Goal: Navigation & Orientation: Find specific page/section

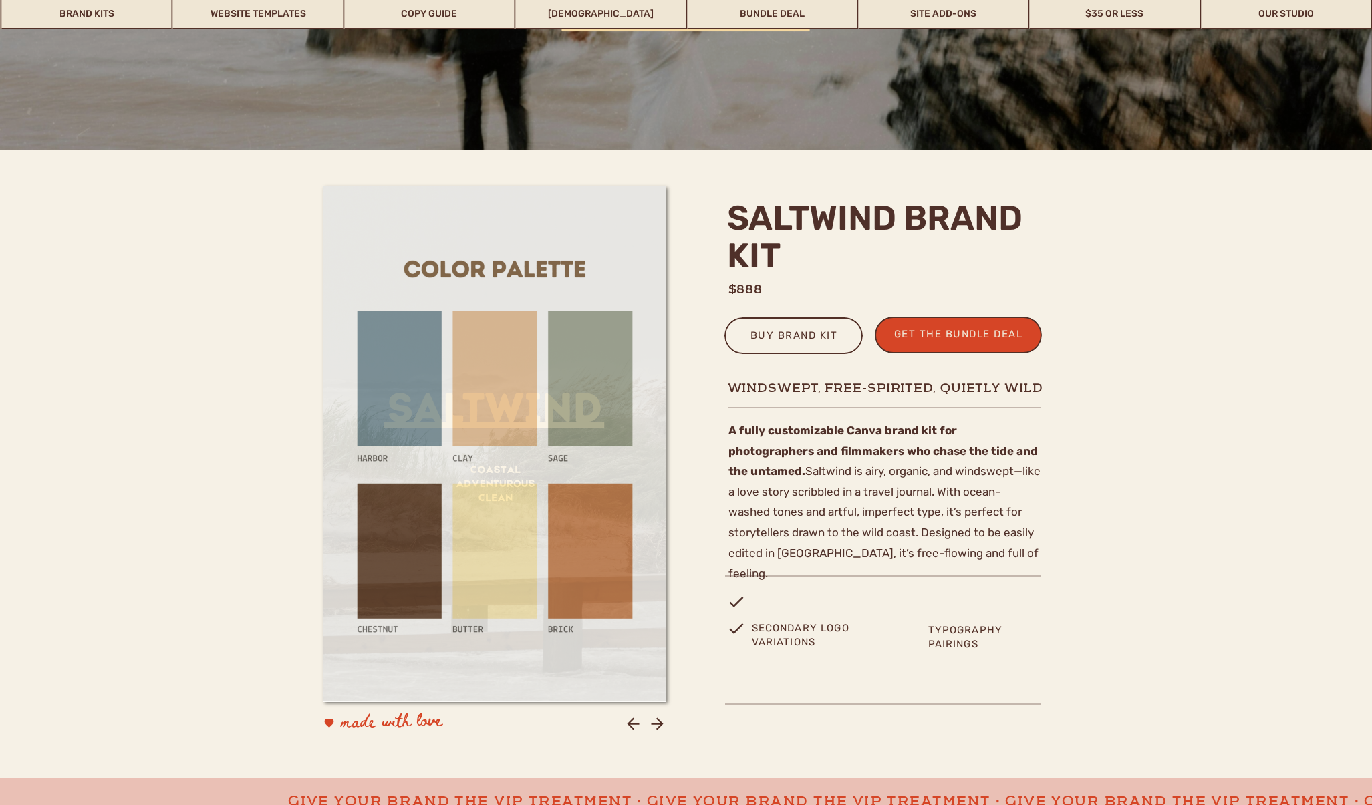
scroll to position [231, 0]
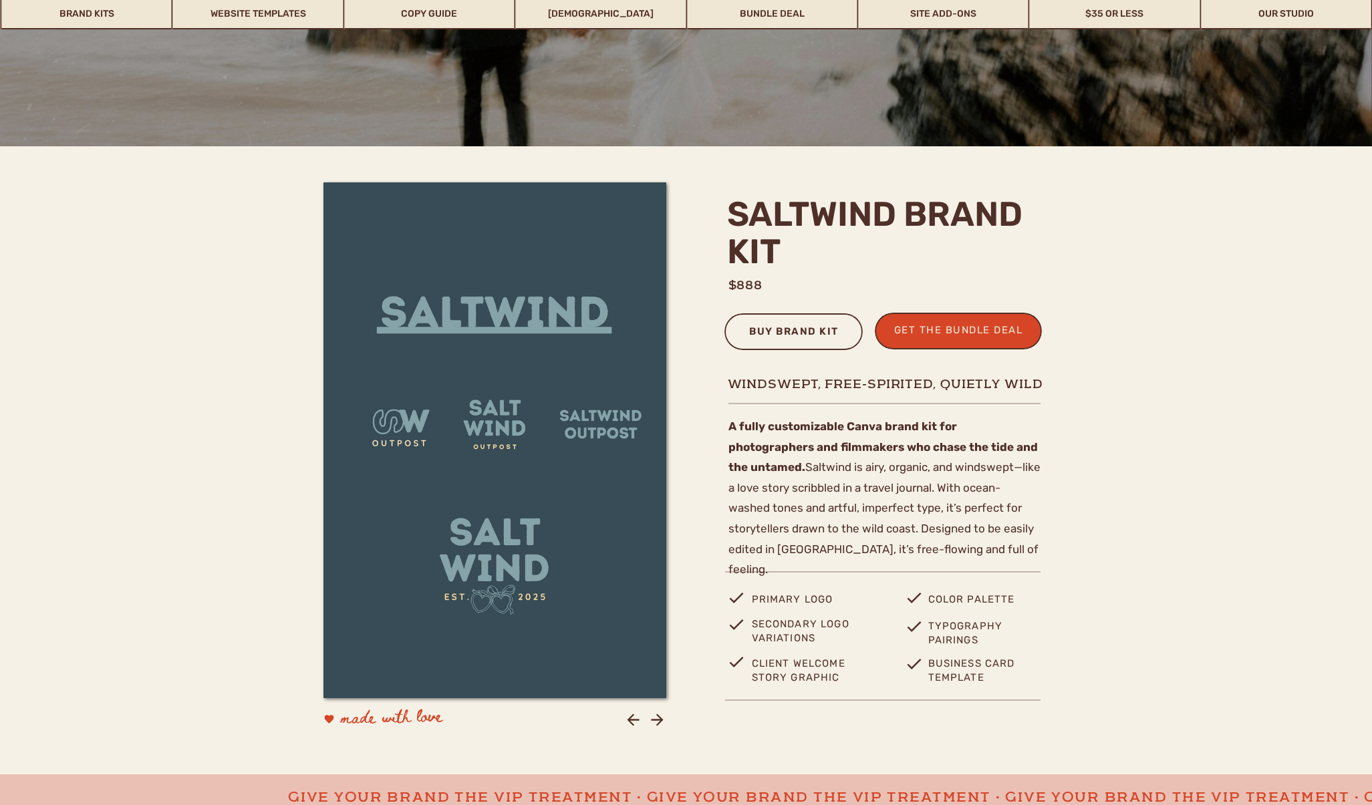
click at [809, 330] on div "buy brand kit" at bounding box center [795, 334] width 108 height 22
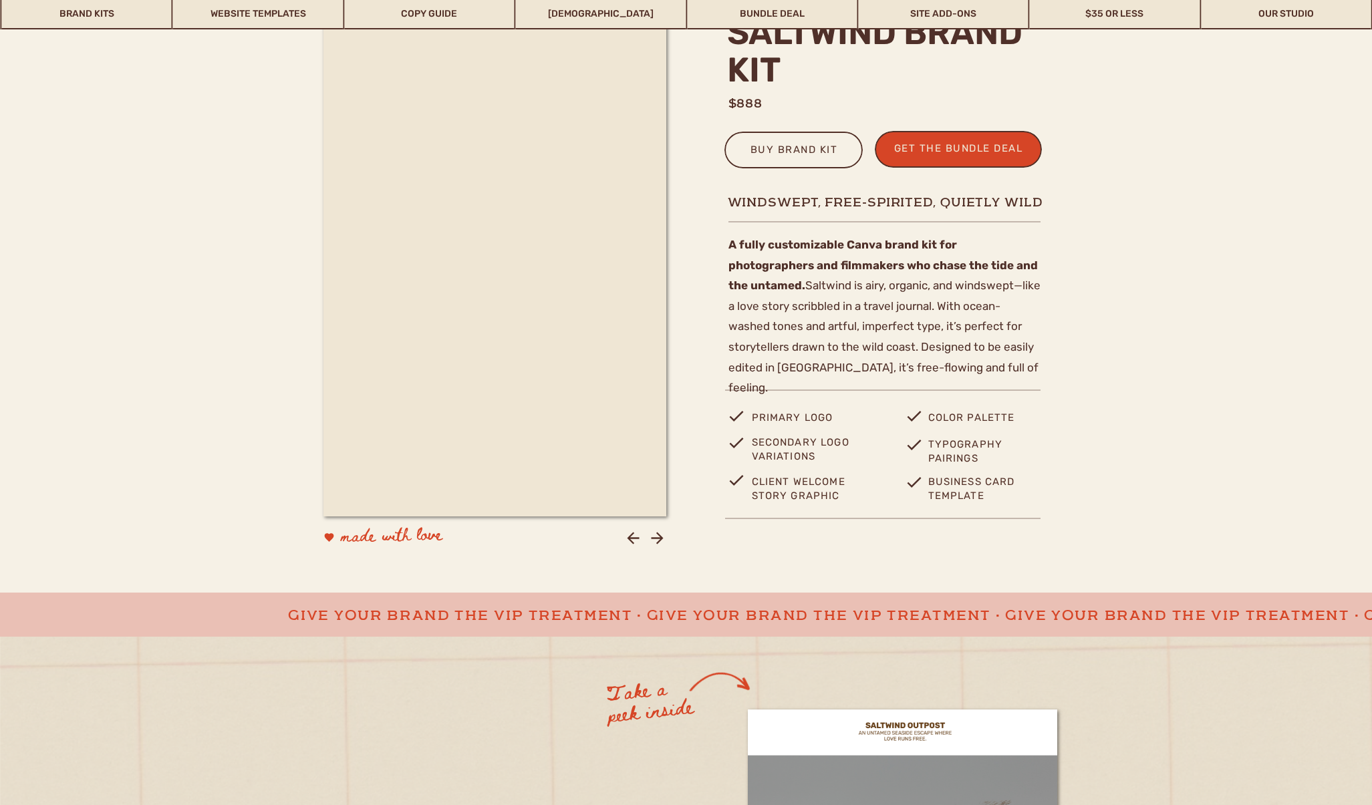
scroll to position [428, 0]
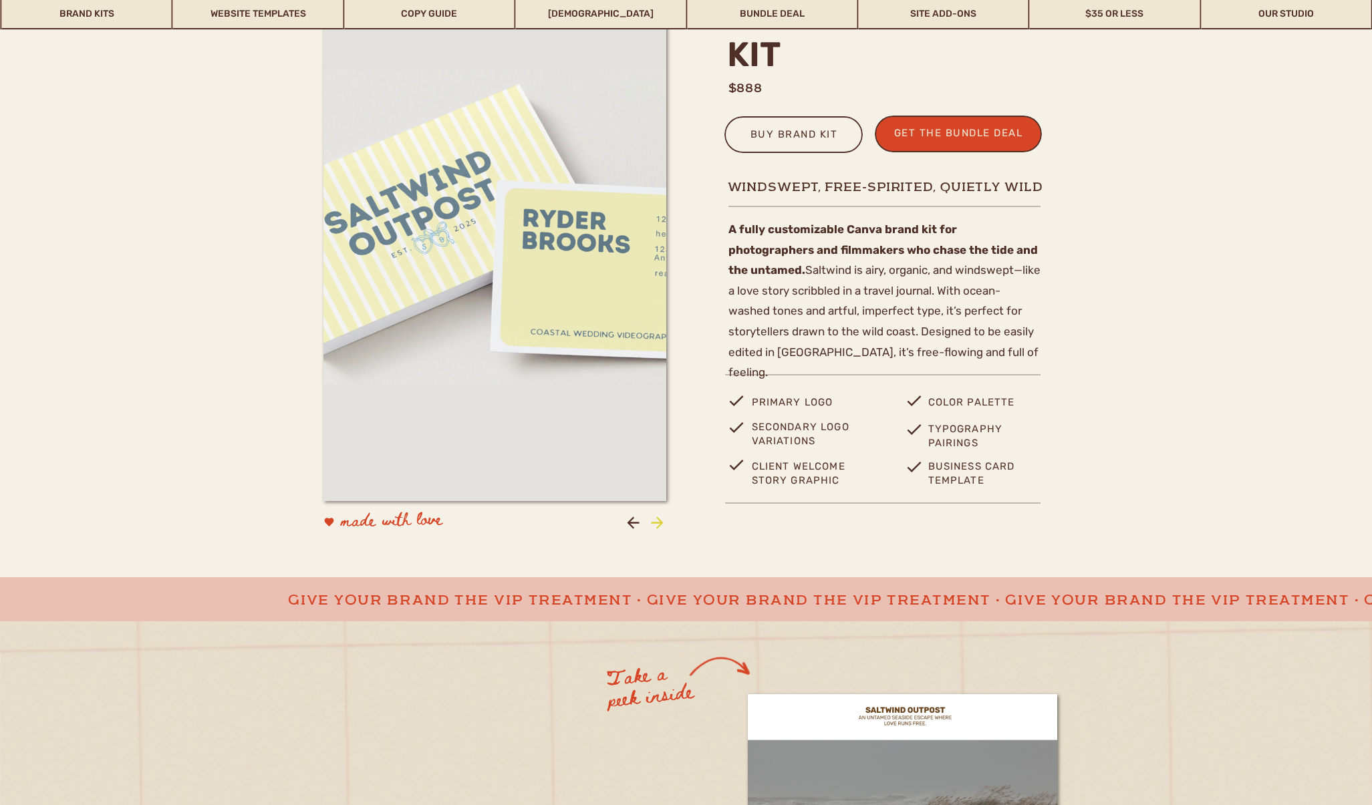
click at [658, 525] on icon at bounding box center [657, 523] width 18 height 18
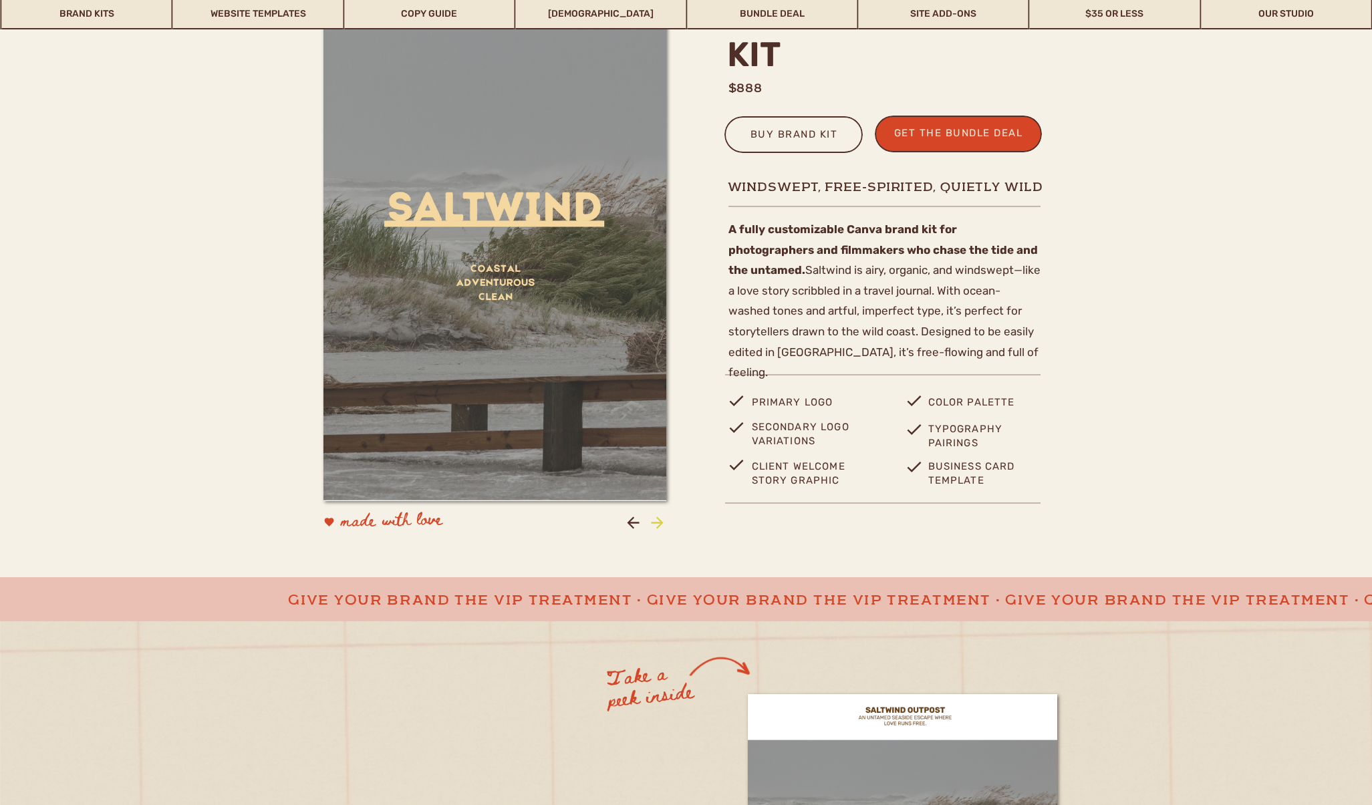
click at [658, 525] on icon at bounding box center [657, 523] width 18 height 18
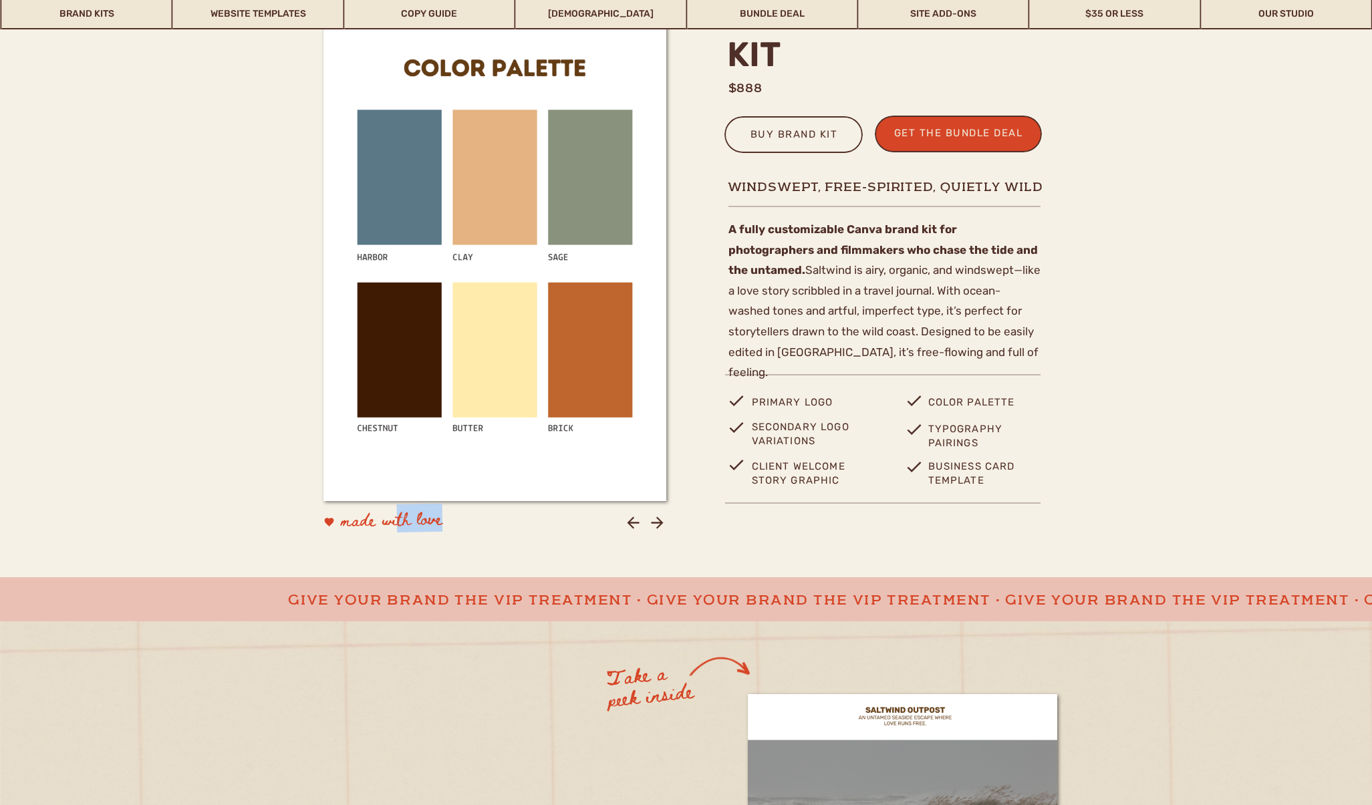
drag, startPoint x: 421, startPoint y: 521, endPoint x: 475, endPoint y: 520, distance: 53.5
click at [451, 520] on p "made with love" at bounding box center [435, 523] width 191 height 31
click at [477, 519] on p "made with love" at bounding box center [435, 523] width 191 height 31
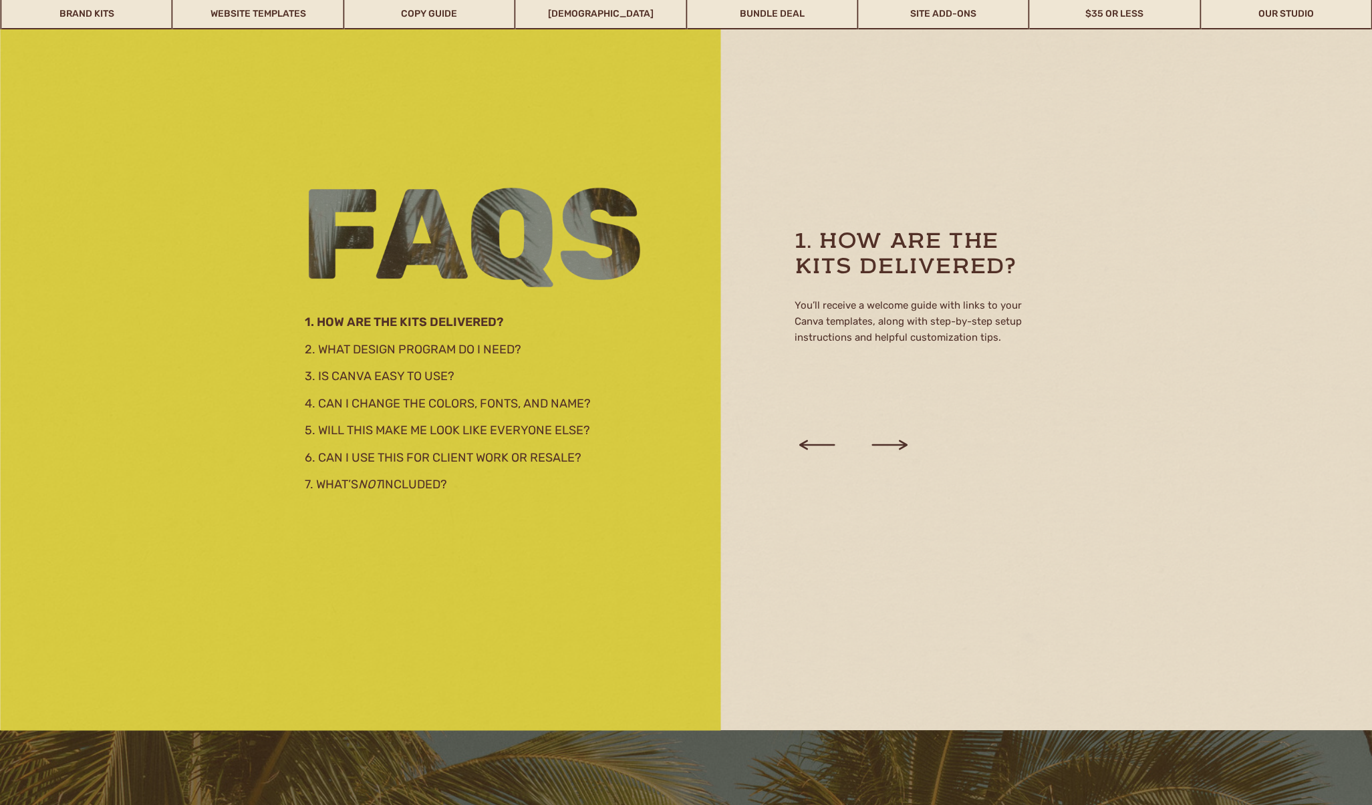
scroll to position [2342, 0]
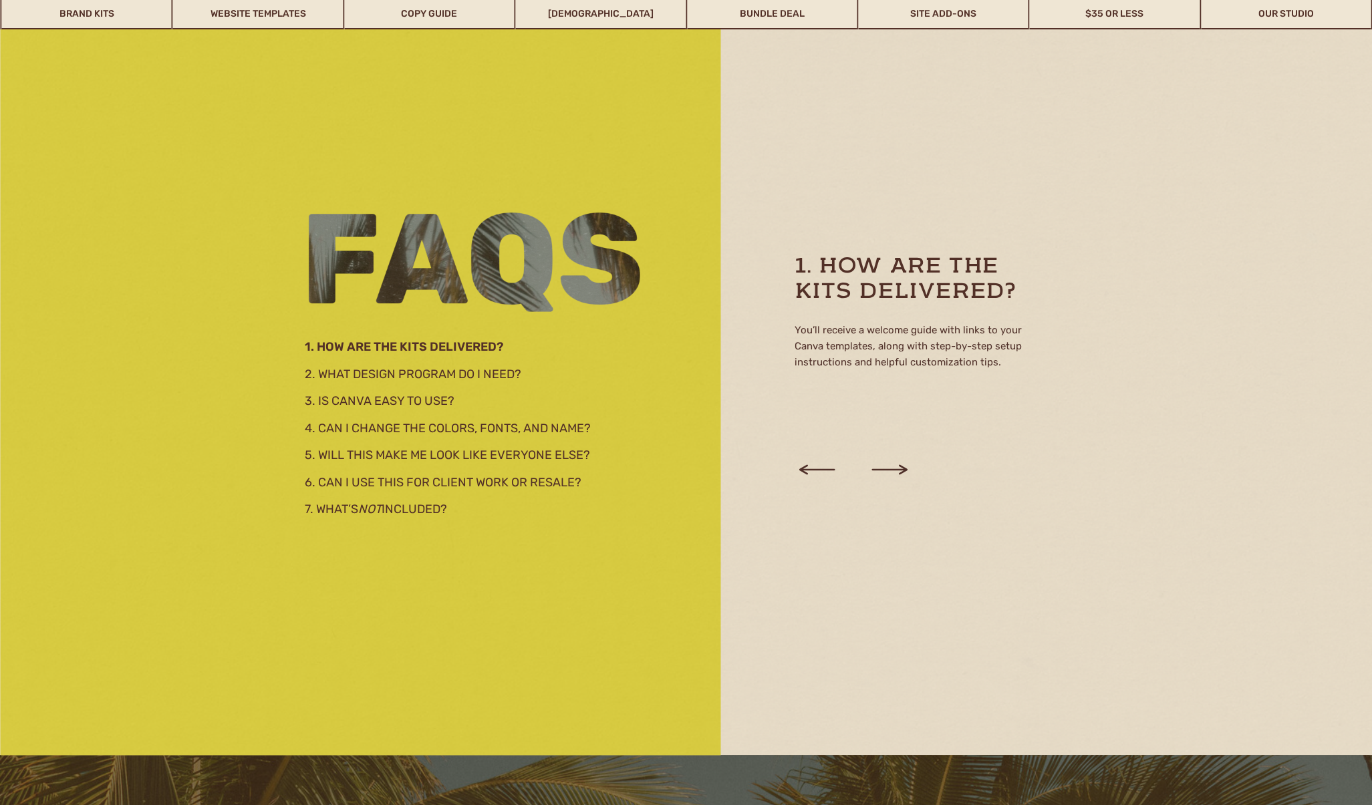
click at [895, 470] on icon at bounding box center [890, 470] width 36 height 10
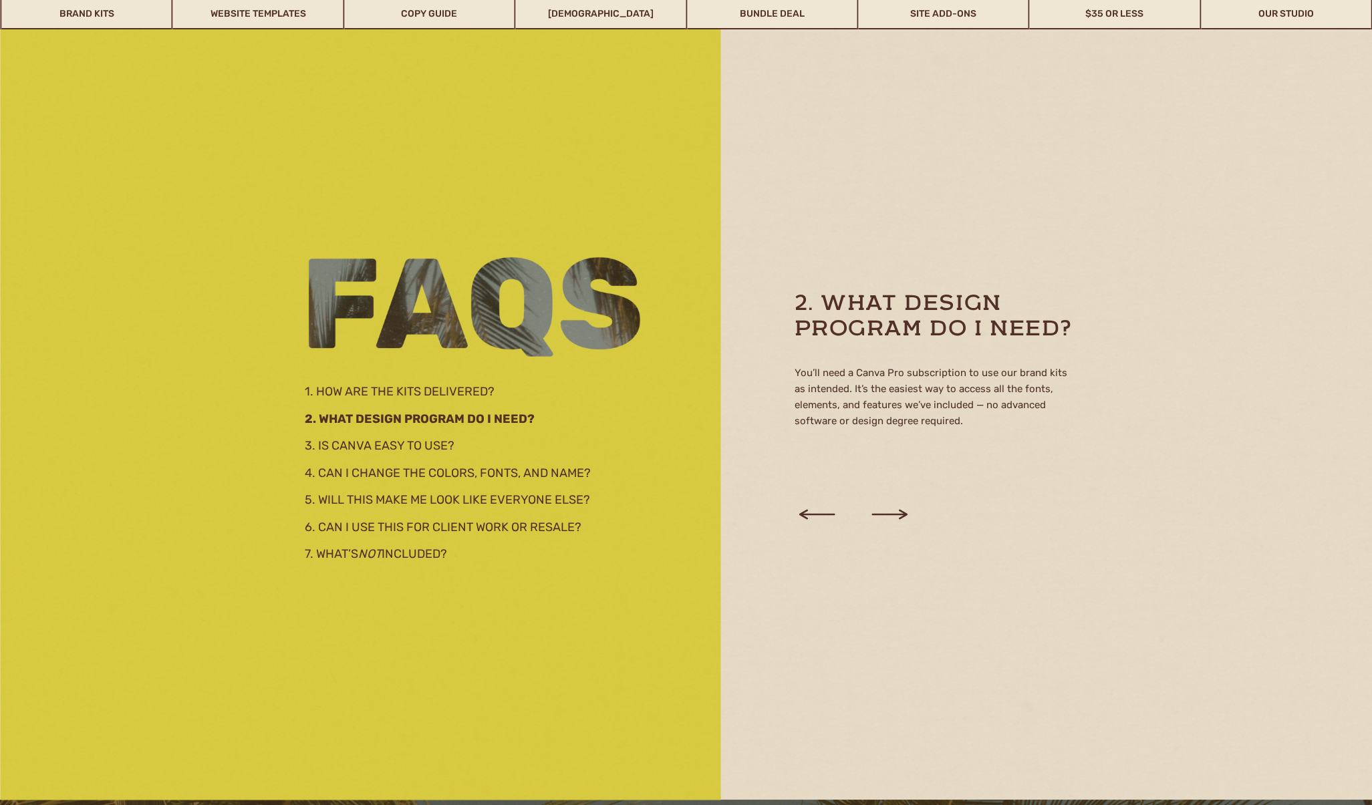
scroll to position [2291, 0]
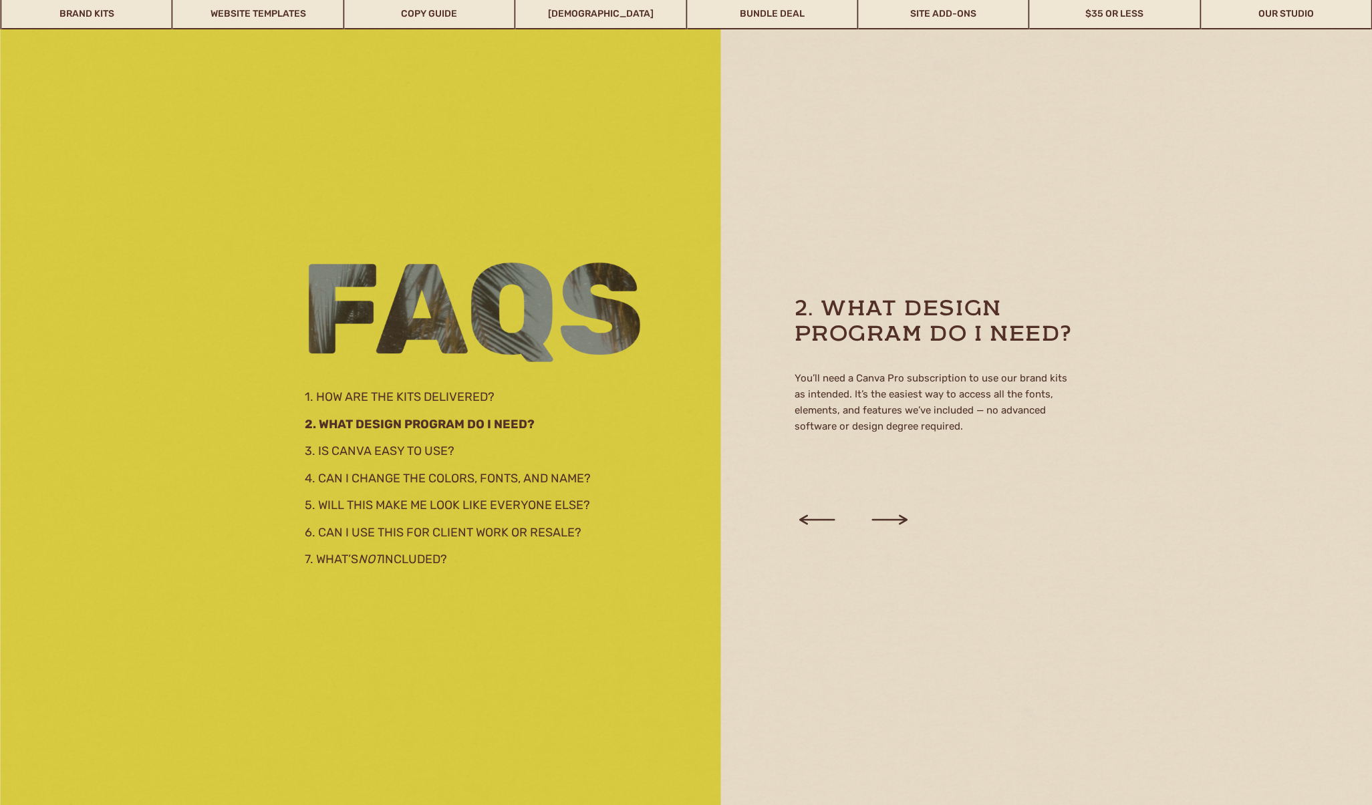
click at [896, 519] on icon at bounding box center [890, 520] width 36 height 10
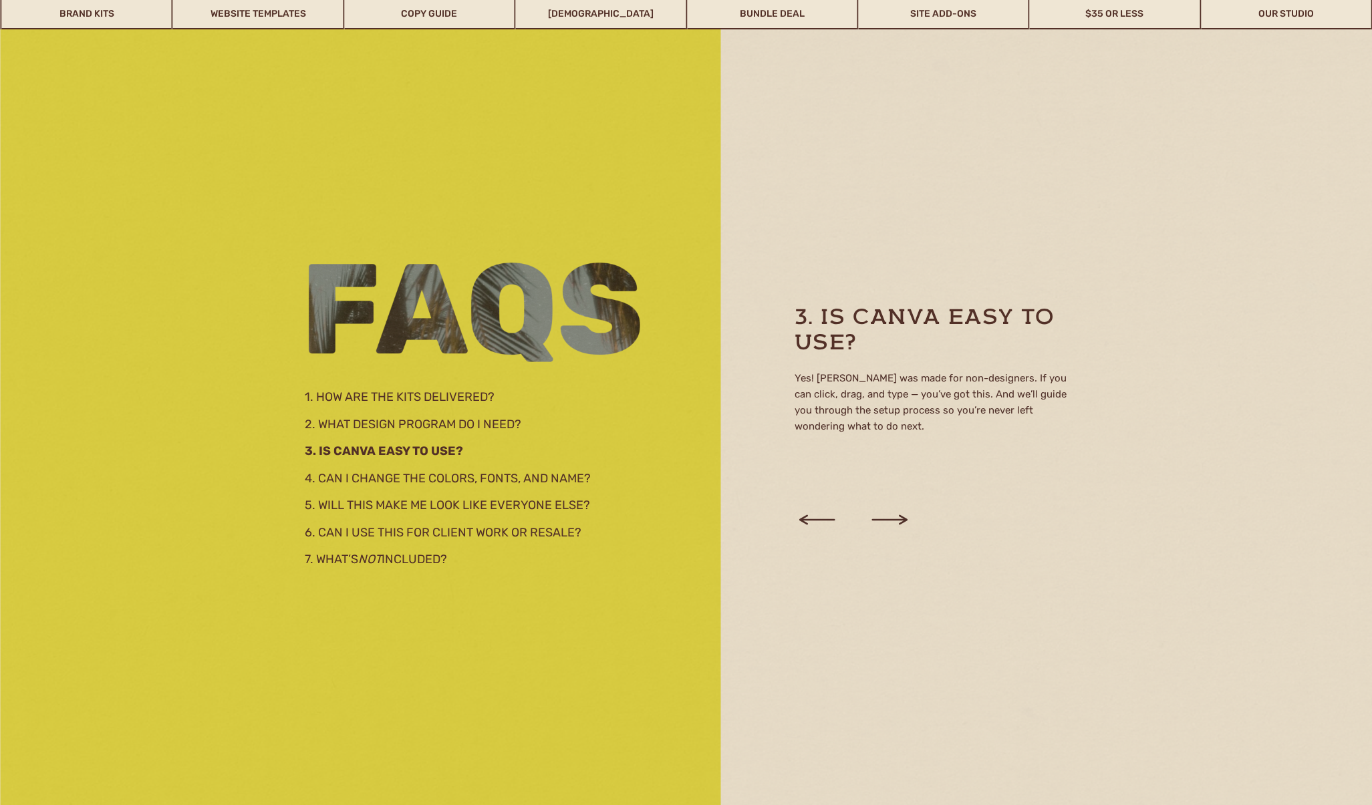
click at [894, 521] on icon at bounding box center [889, 520] width 45 height 51
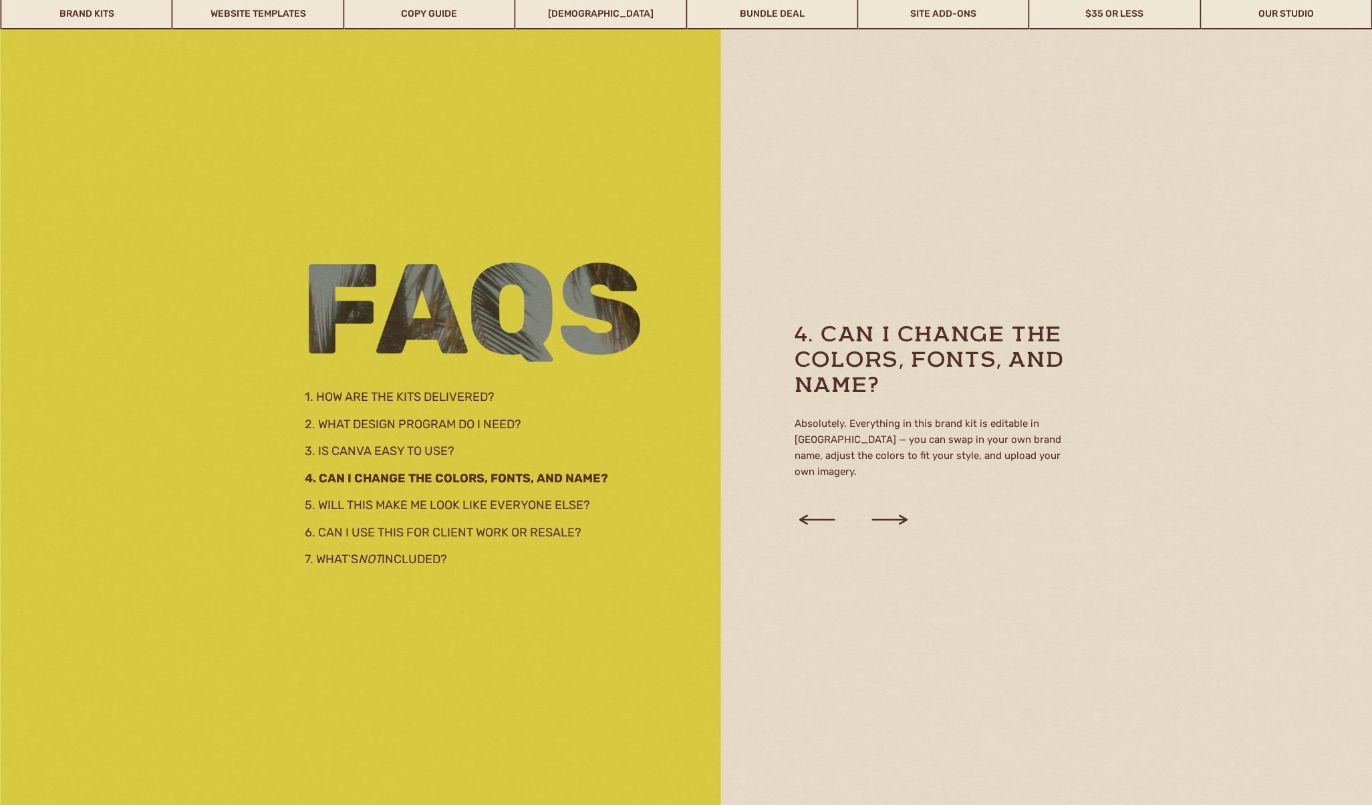
click at [894, 521] on icon at bounding box center [889, 520] width 45 height 51
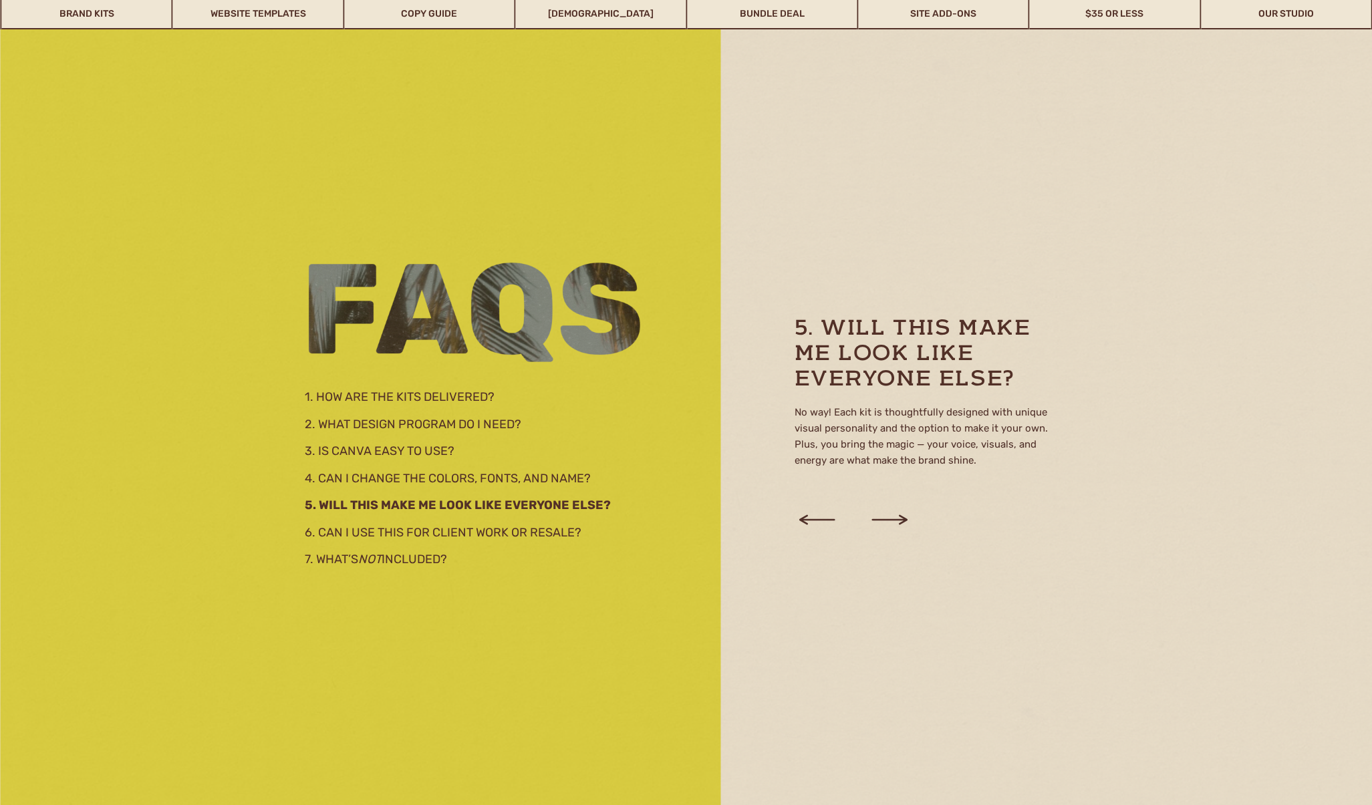
click at [895, 521] on icon at bounding box center [889, 520] width 45 height 51
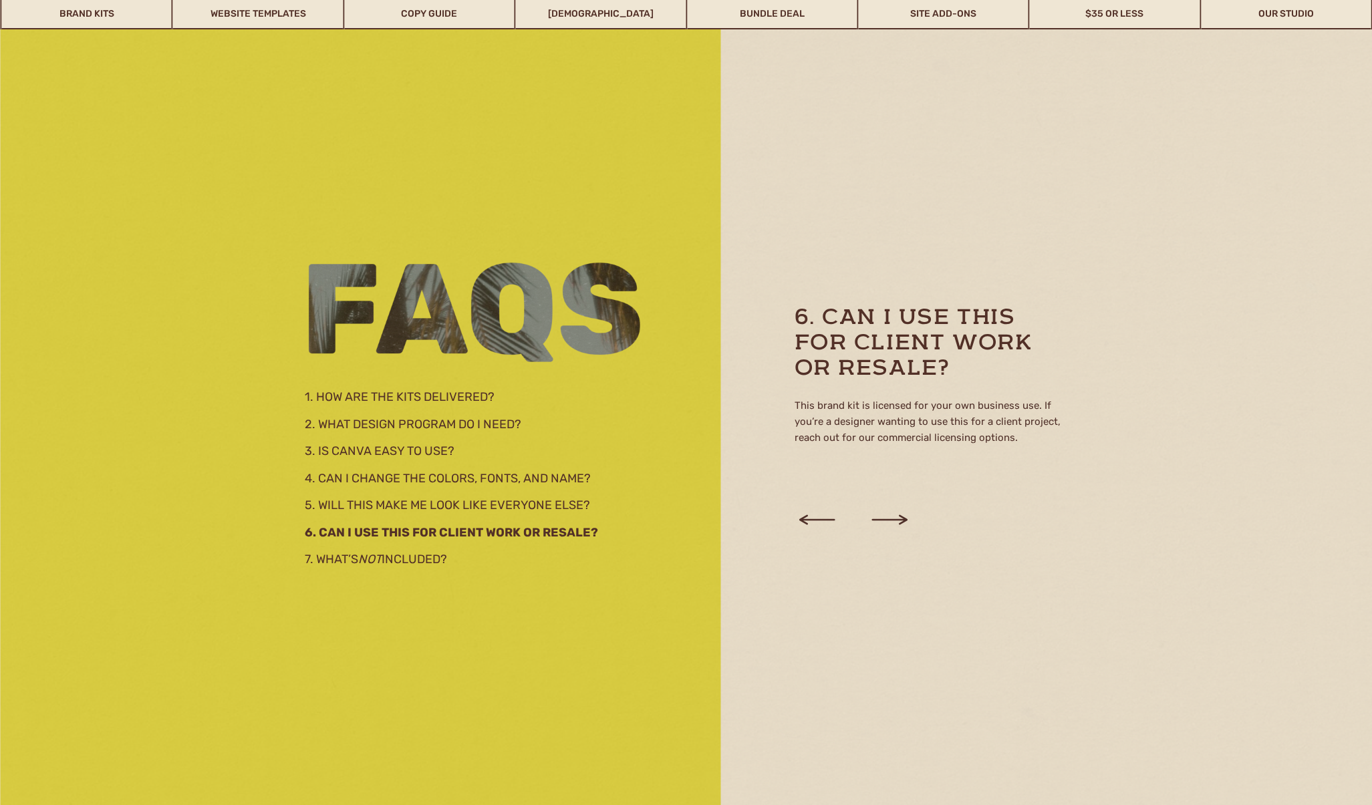
click at [895, 521] on icon at bounding box center [889, 520] width 45 height 51
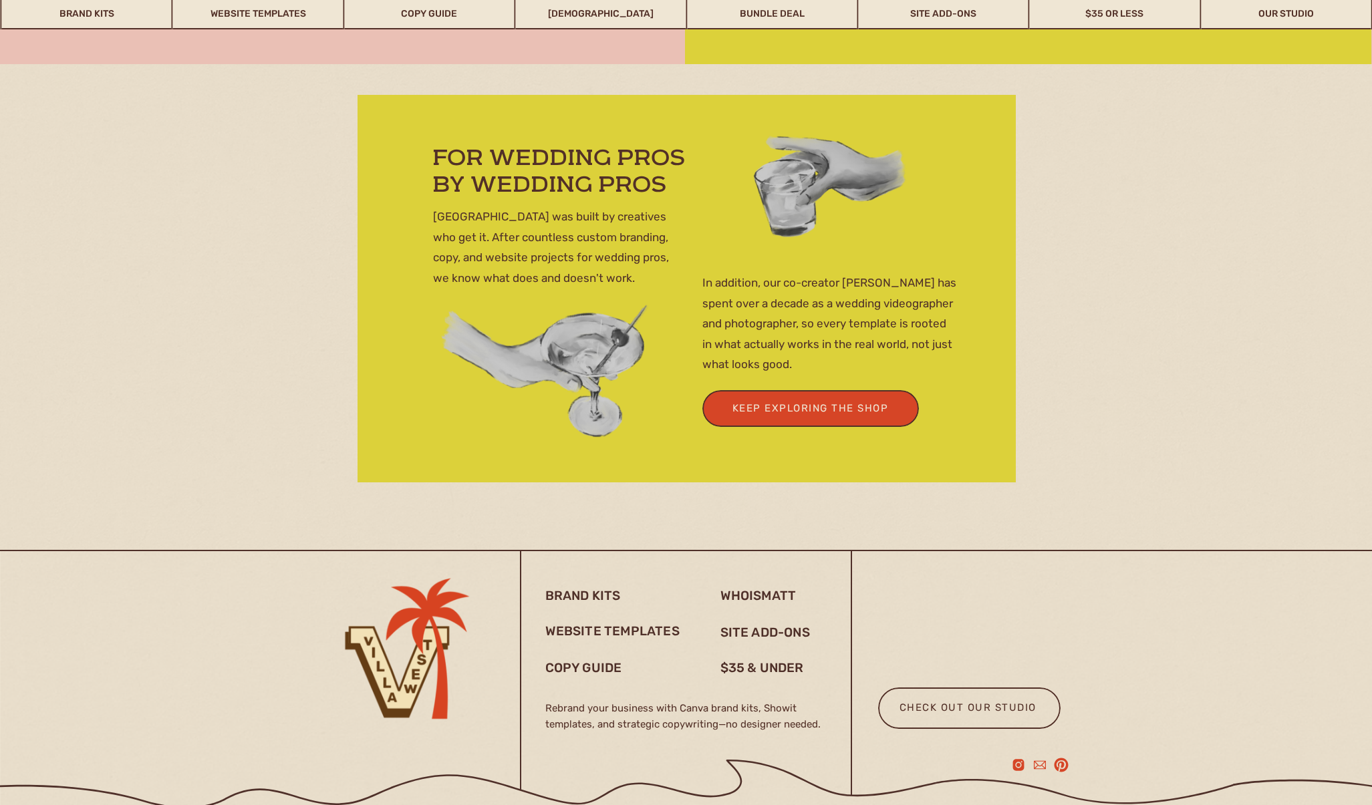
scroll to position [5172, 0]
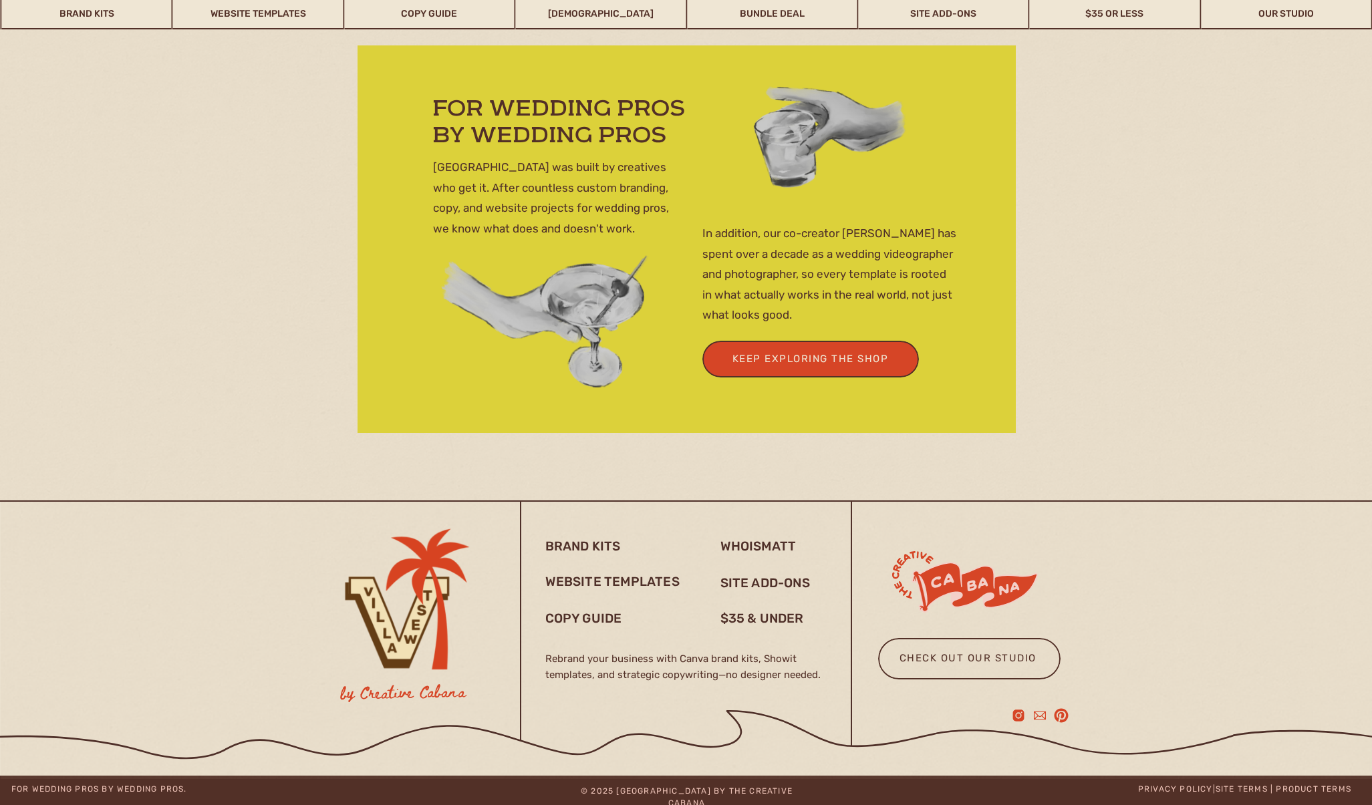
click at [420, 633] on div at bounding box center [403, 623] width 167 height 251
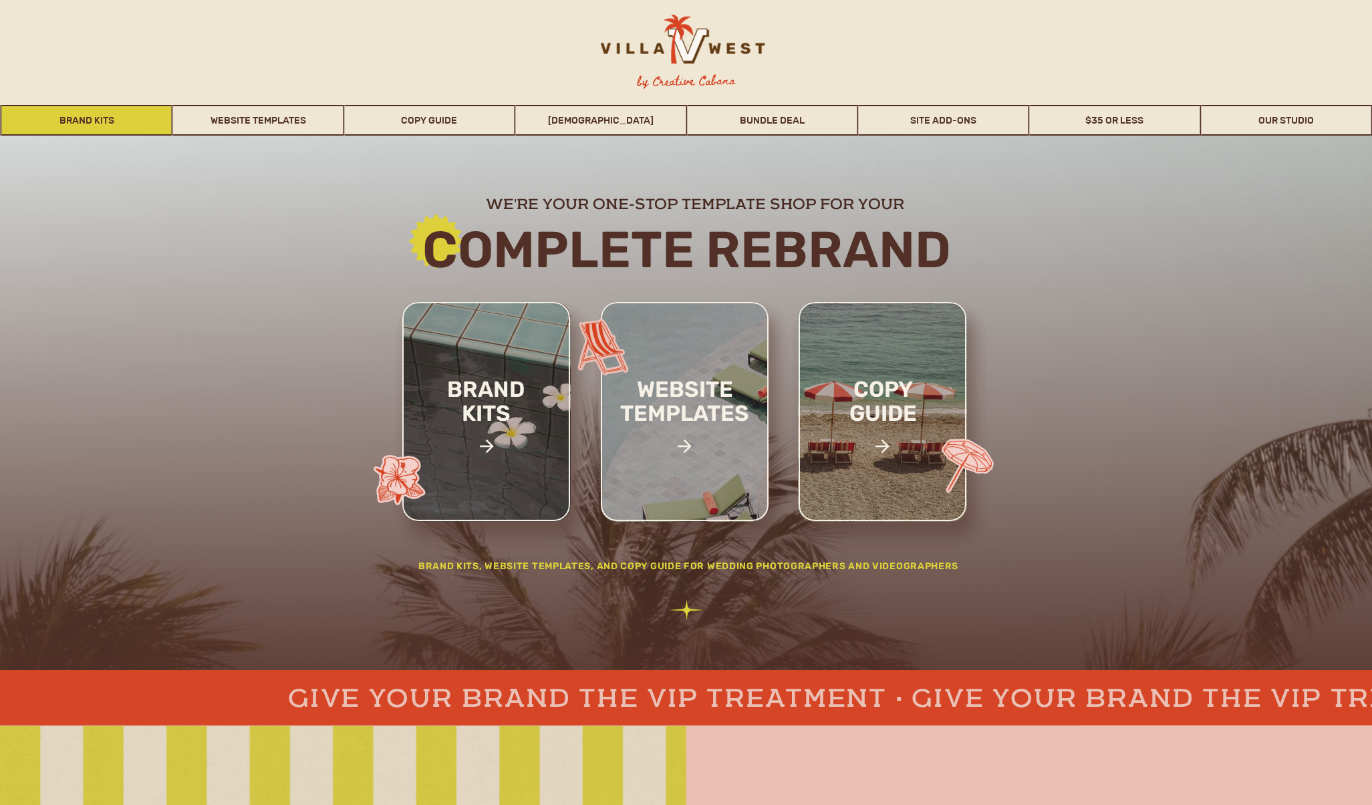
click at [104, 122] on link "Brand Kits" at bounding box center [87, 120] width 170 height 31
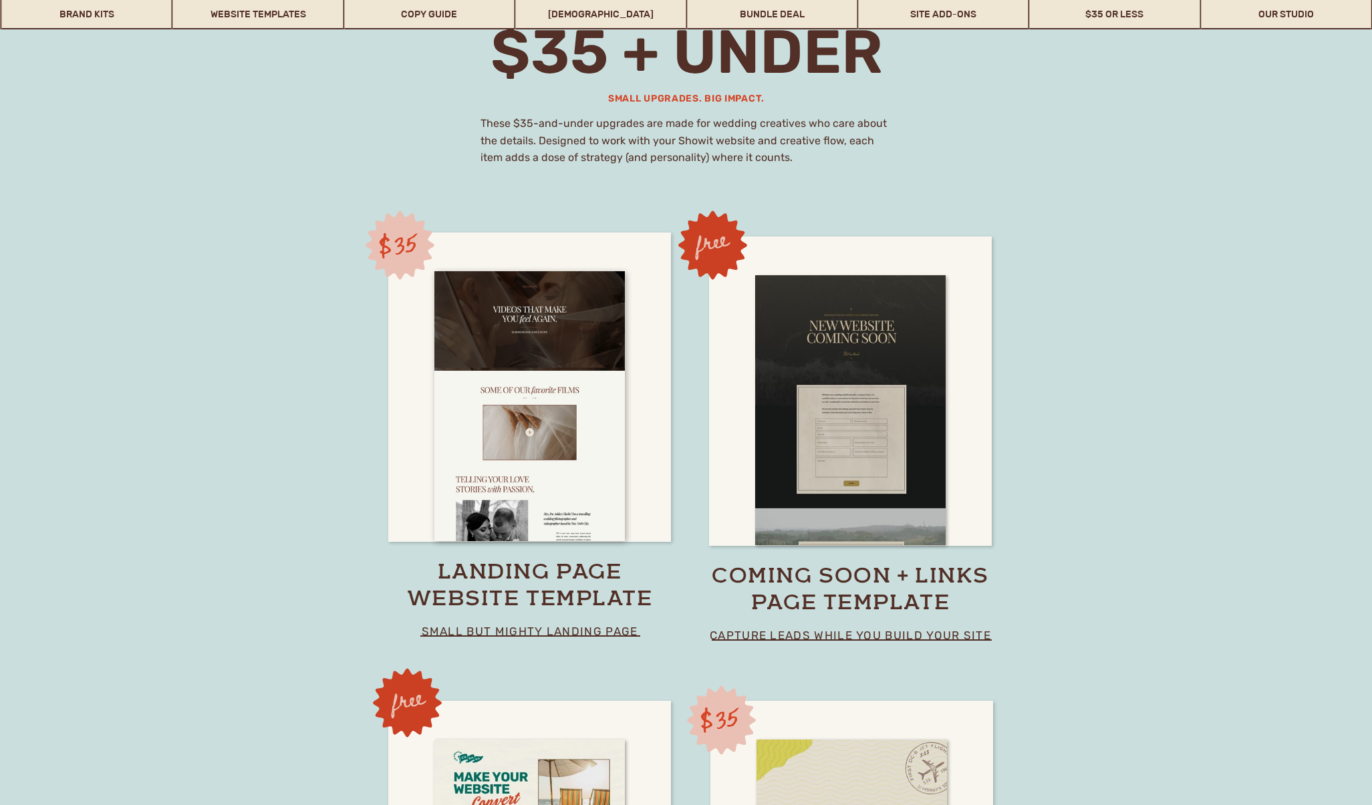
scroll to position [9161, 0]
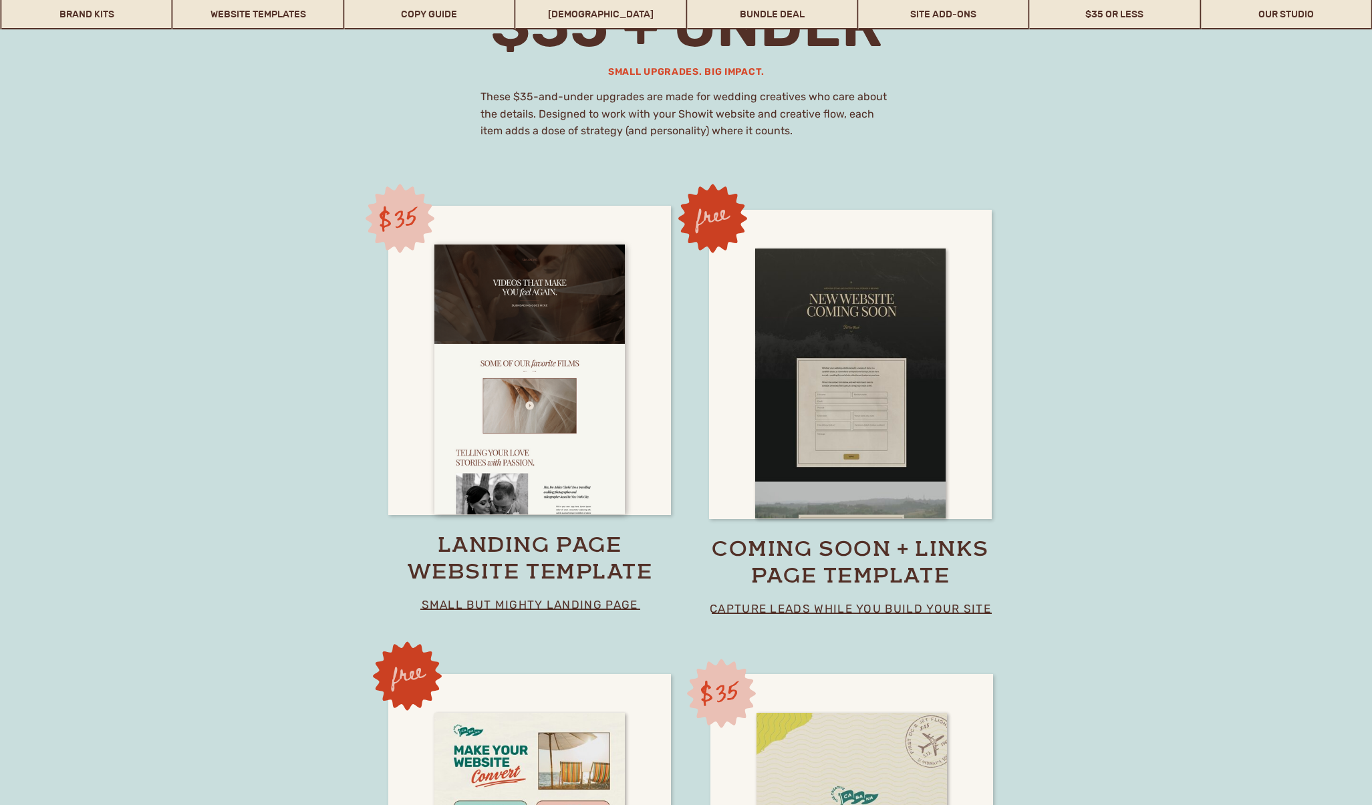
click at [875, 614] on p "capture leads while you build your site" at bounding box center [851, 608] width 330 height 19
click at [881, 565] on h3 "coming soon + links page template" at bounding box center [851, 564] width 281 height 53
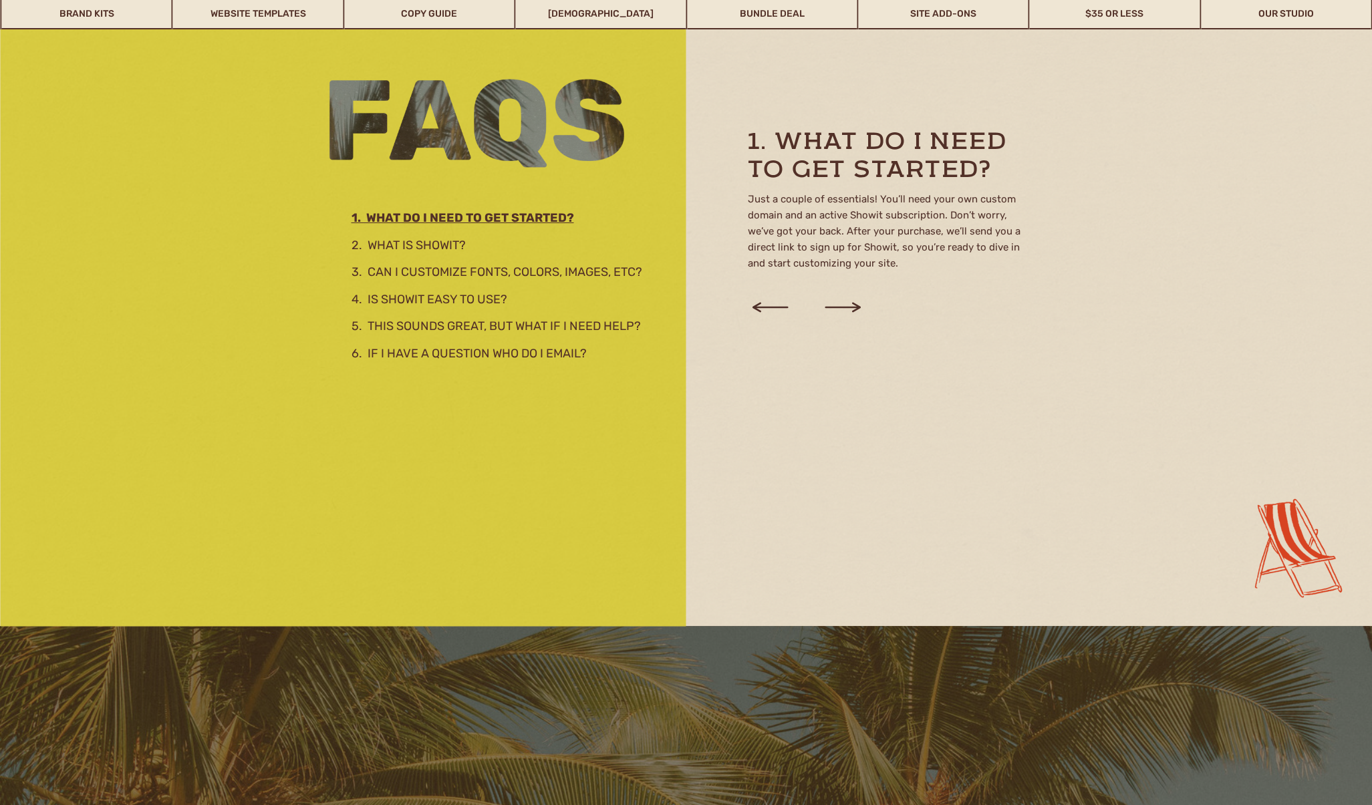
scroll to position [1509, 0]
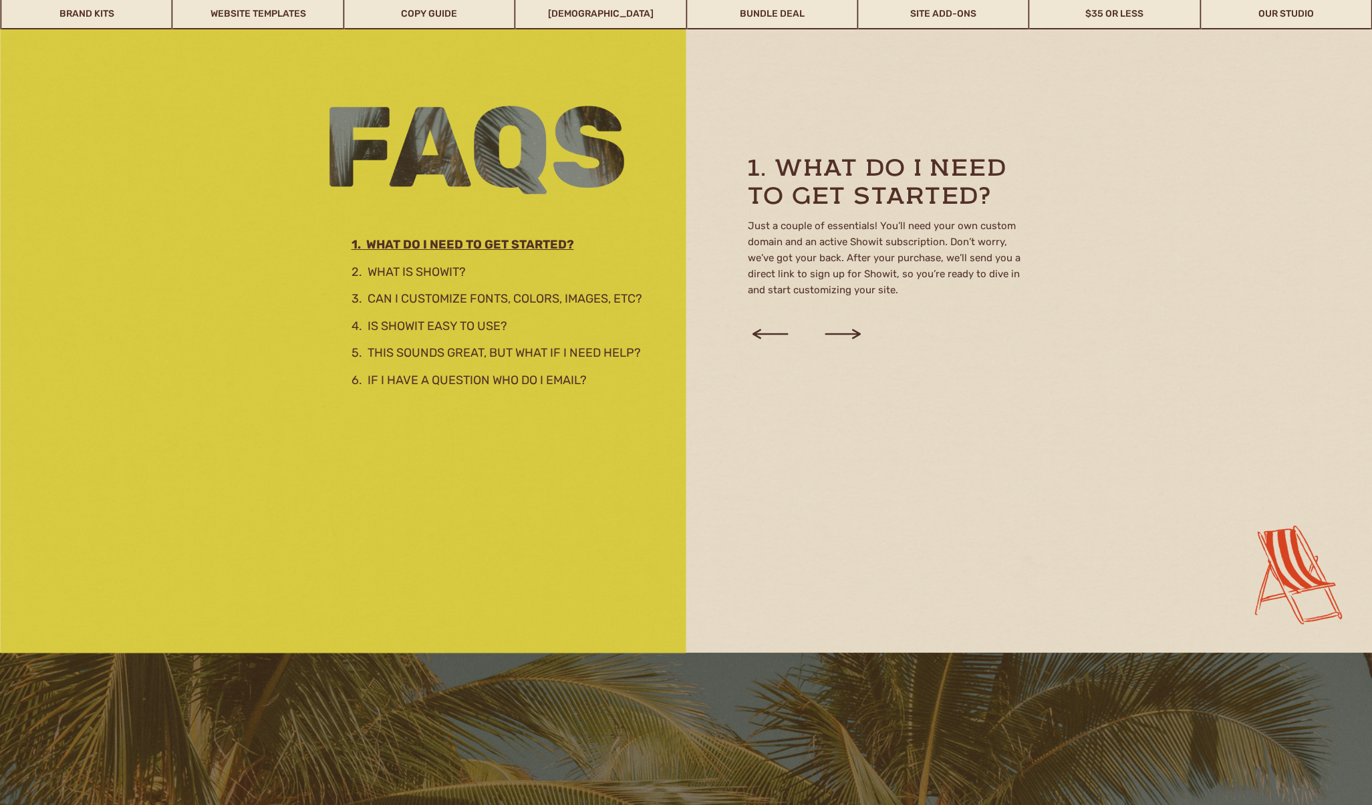
click at [855, 335] on icon at bounding box center [842, 334] width 45 height 51
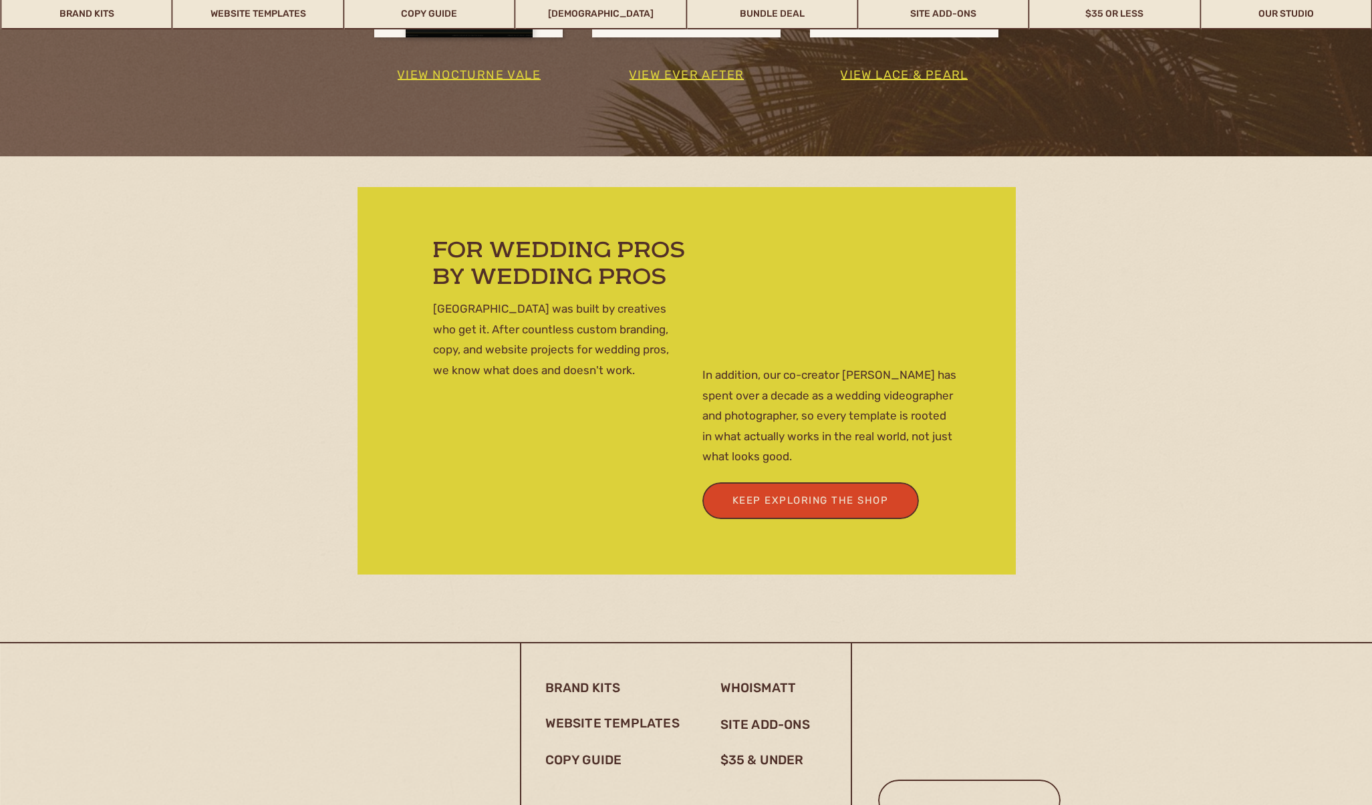
scroll to position [3432, 0]
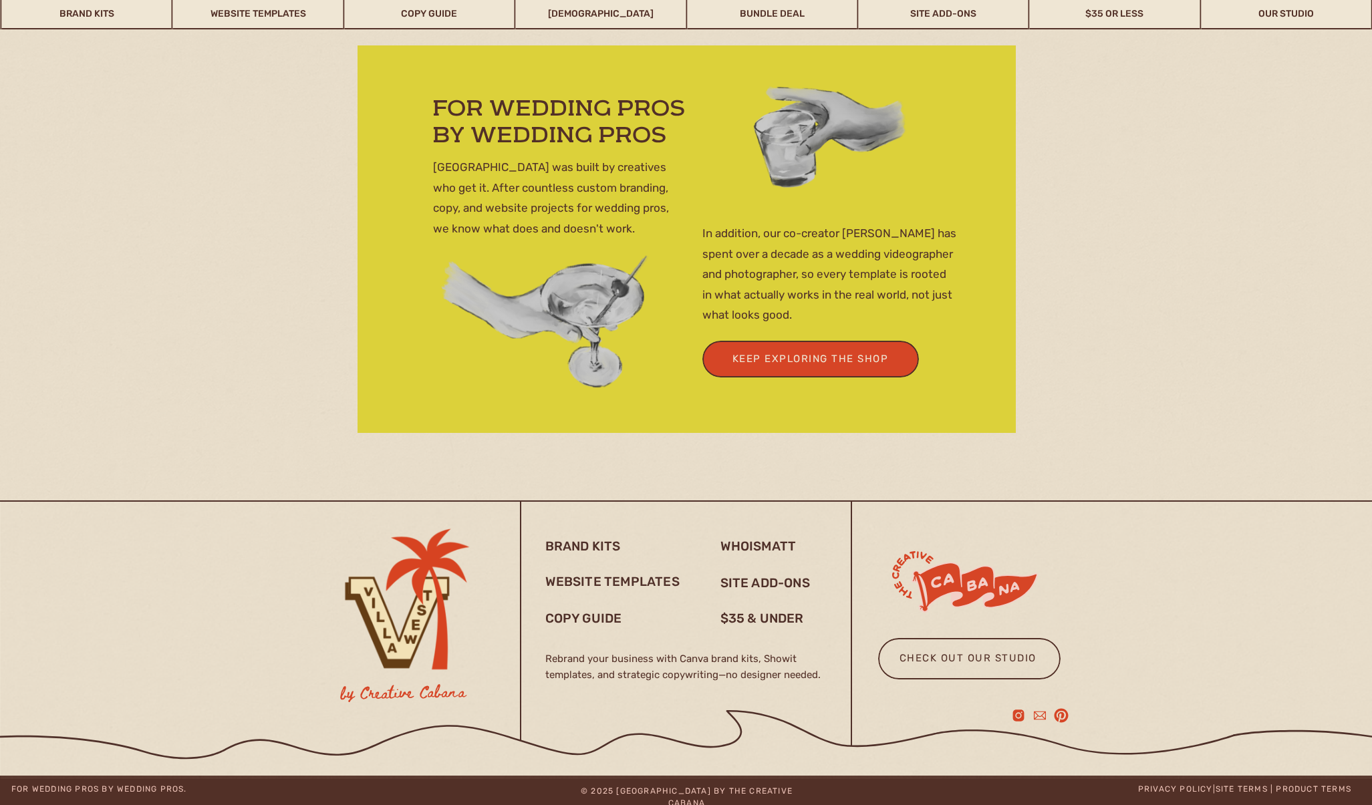
click at [964, 578] on div at bounding box center [965, 582] width 146 height 96
click at [987, 650] on h3 "check out our studio" at bounding box center [968, 664] width 168 height 29
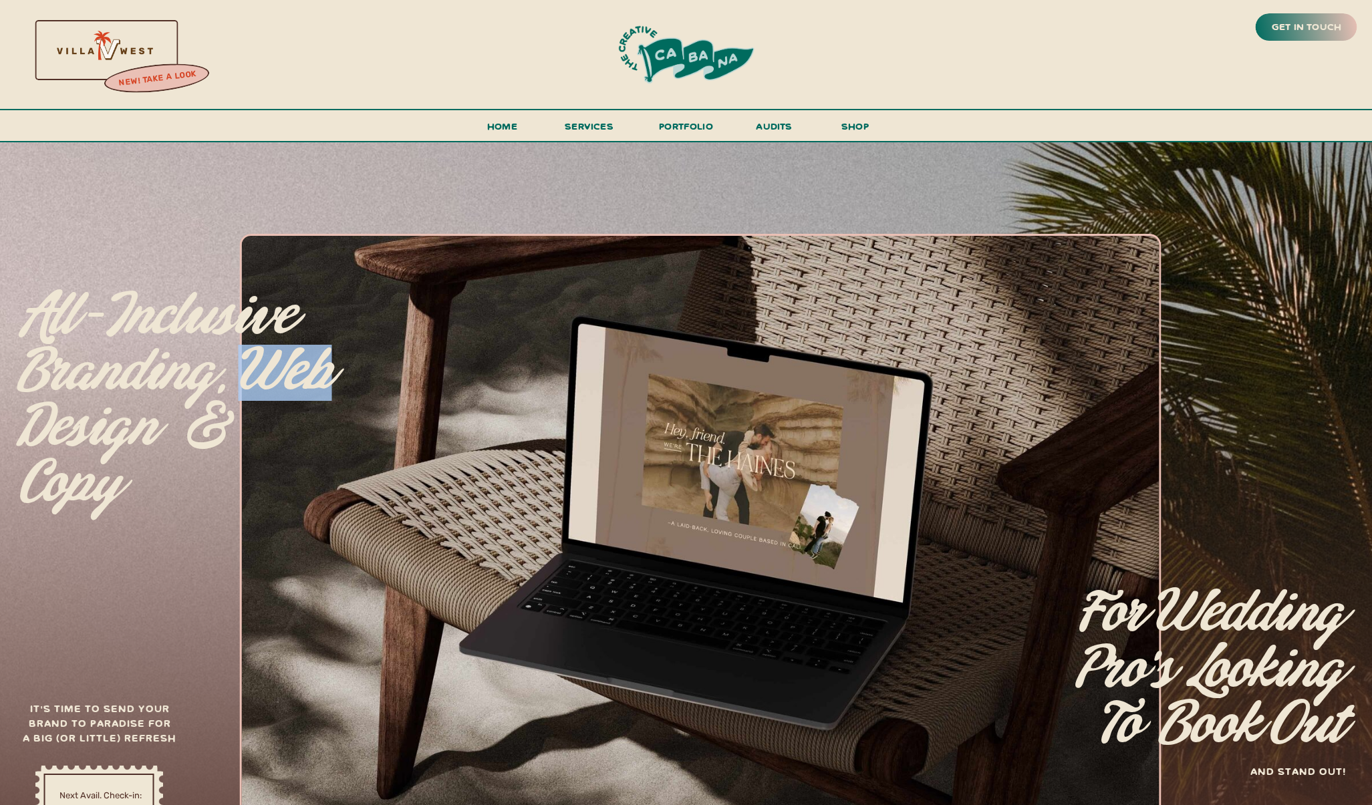
drag, startPoint x: 253, startPoint y: 375, endPoint x: 328, endPoint y: 376, distance: 74.2
click at [328, 376] on p "All-inclusive branding, web design & copy" at bounding box center [179, 383] width 320 height 189
click at [297, 373] on p "All-inclusive branding, web design & copy" at bounding box center [179, 383] width 320 height 189
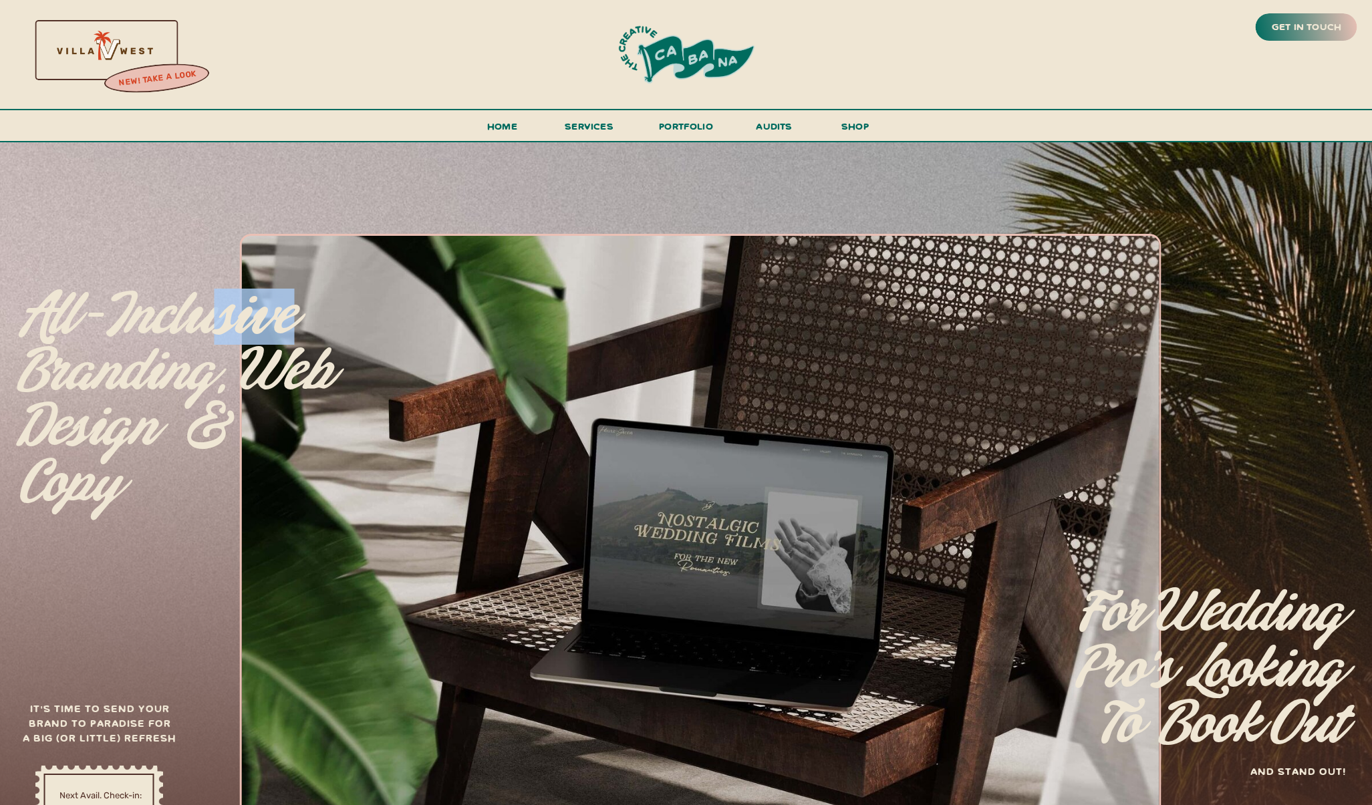
drag, startPoint x: 212, startPoint y: 318, endPoint x: 295, endPoint y: 328, distance: 84.2
click at [295, 328] on p "All-inclusive branding, web design & copy" at bounding box center [179, 383] width 320 height 189
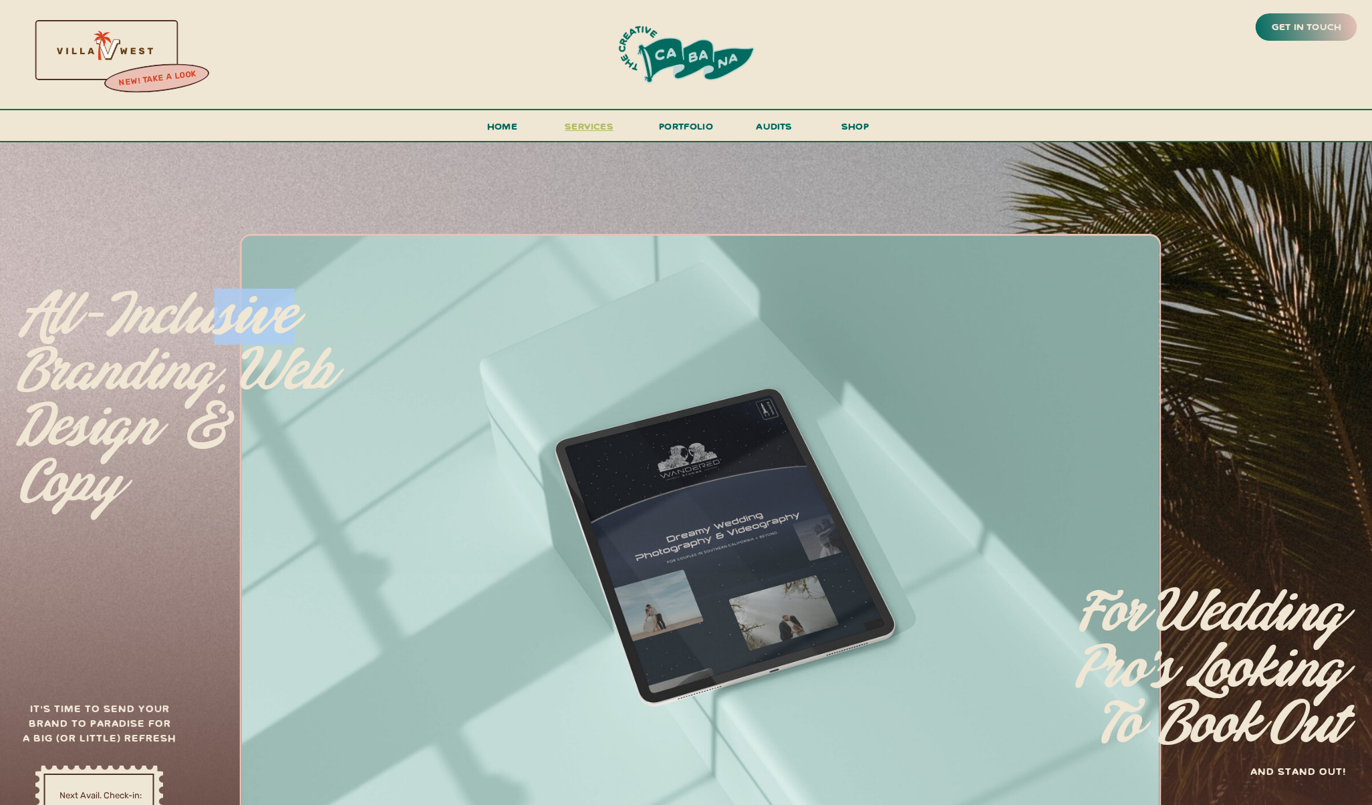
click at [572, 121] on span "services" at bounding box center [589, 126] width 49 height 13
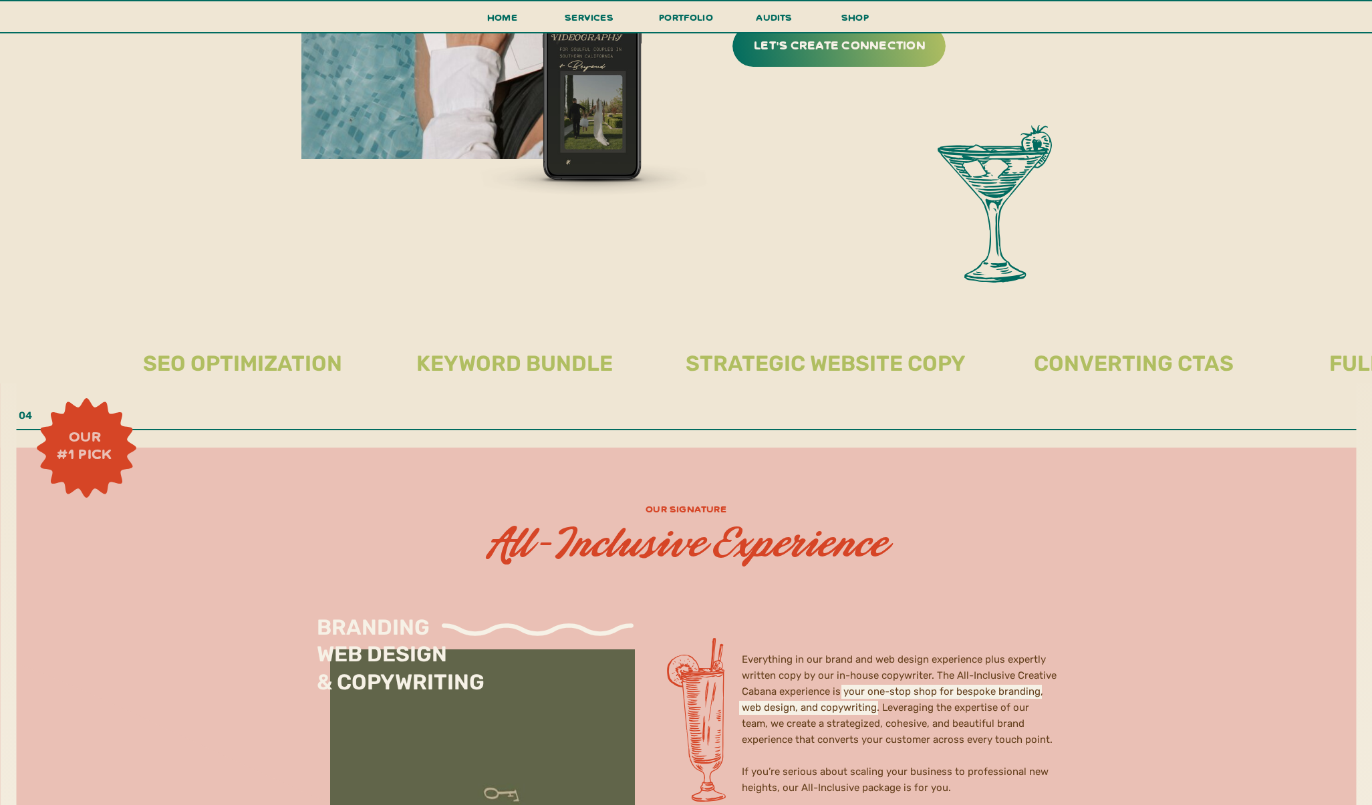
scroll to position [3840, 0]
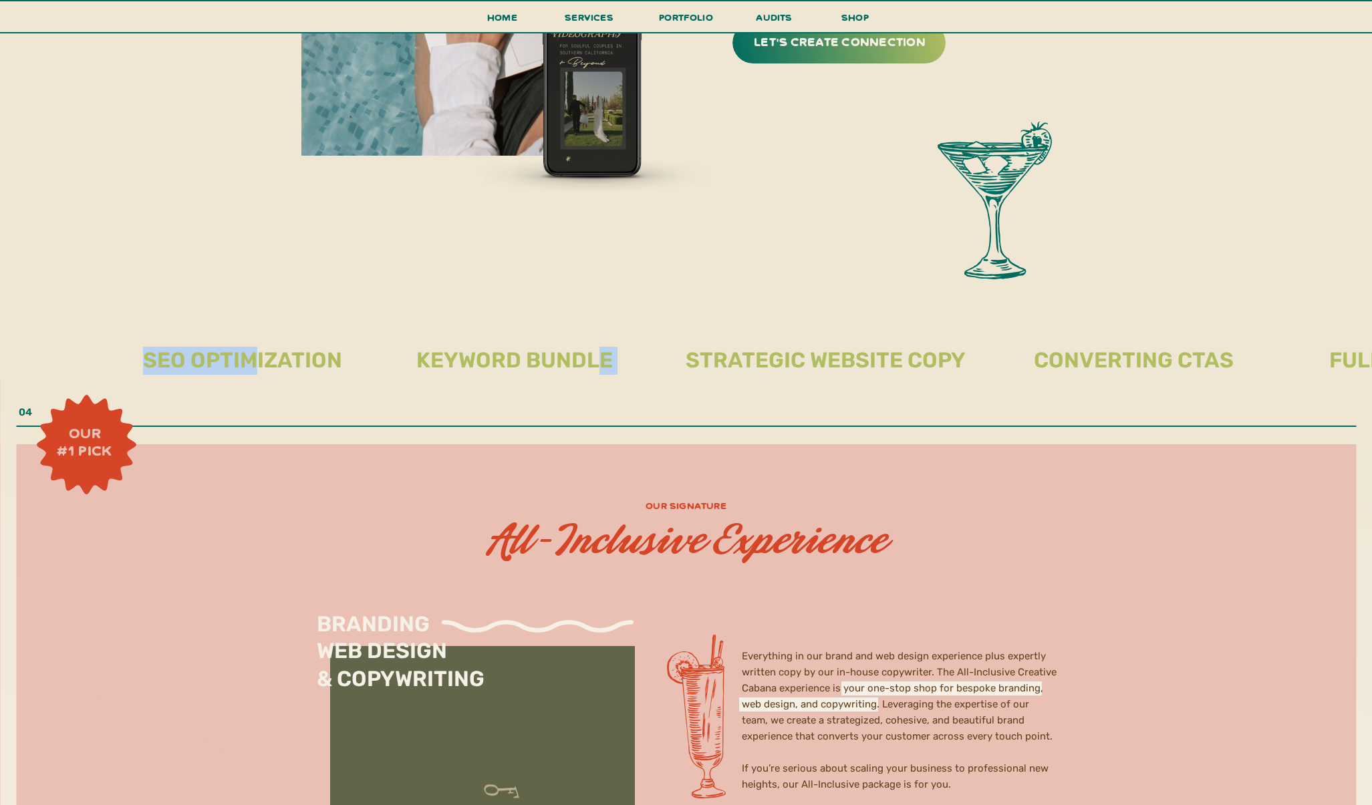
drag, startPoint x: 259, startPoint y: 367, endPoint x: 767, endPoint y: 373, distance: 508.0
click at [638, 368] on div "get in touch new! take a look Home shop services portfolio audits menu all incl…" at bounding box center [686, 679] width 1372 height 9038
drag, startPoint x: 767, startPoint y: 373, endPoint x: 797, endPoint y: 371, distance: 29.5
click at [788, 374] on div "get in touch new! take a look Home shop services portfolio audits menu all incl…" at bounding box center [686, 679] width 1372 height 9038
click at [807, 364] on h2 "strategic website copy" at bounding box center [826, 360] width 288 height 27
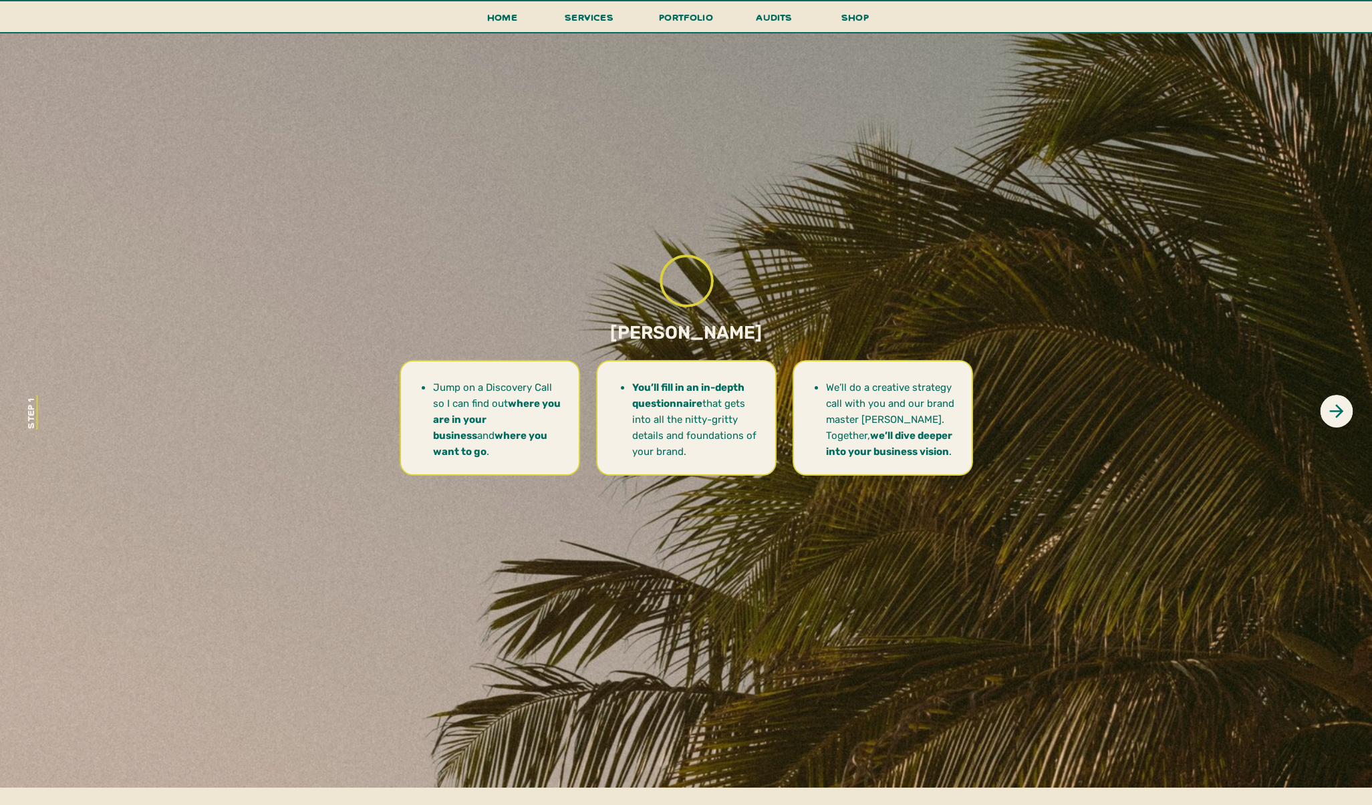
scroll to position [5503, 0]
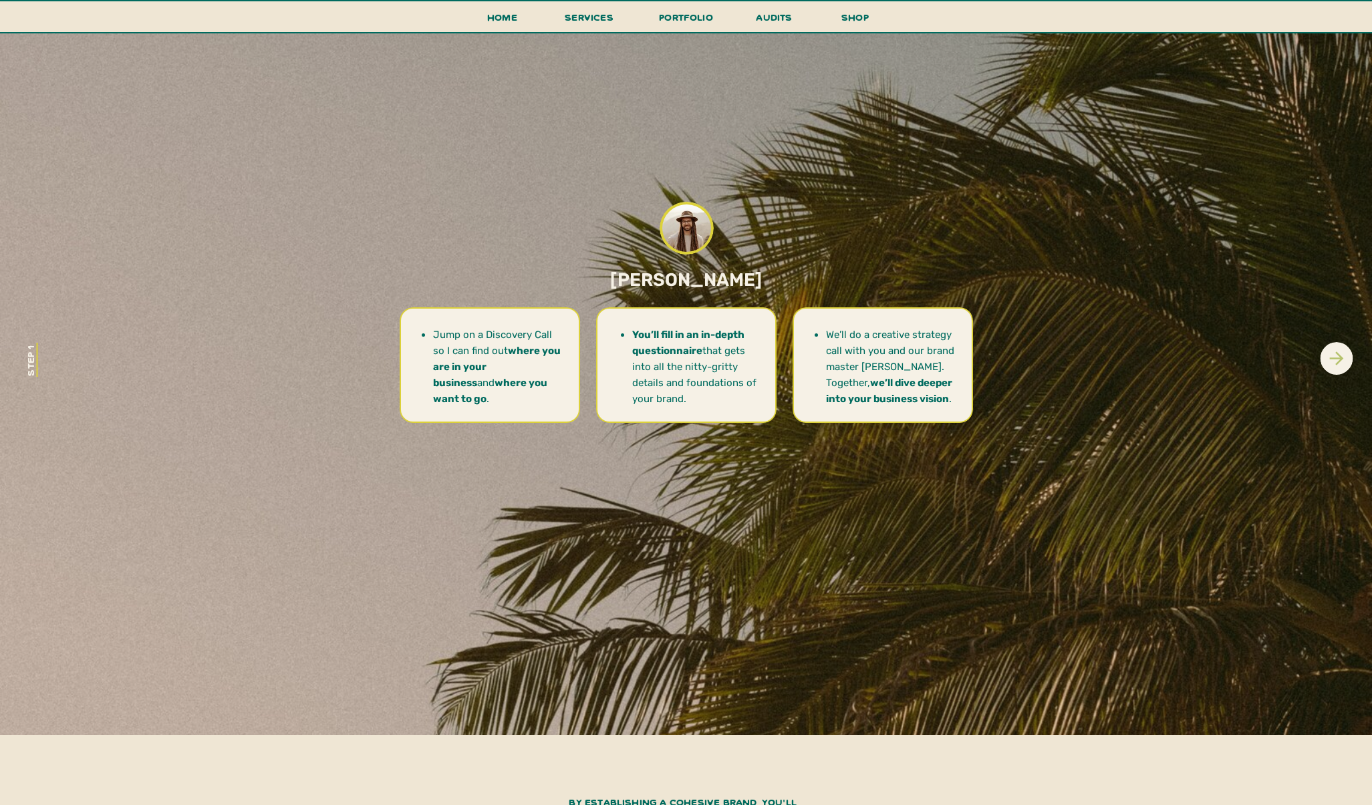
click at [1336, 351] on icon at bounding box center [1336, 358] width 21 height 21
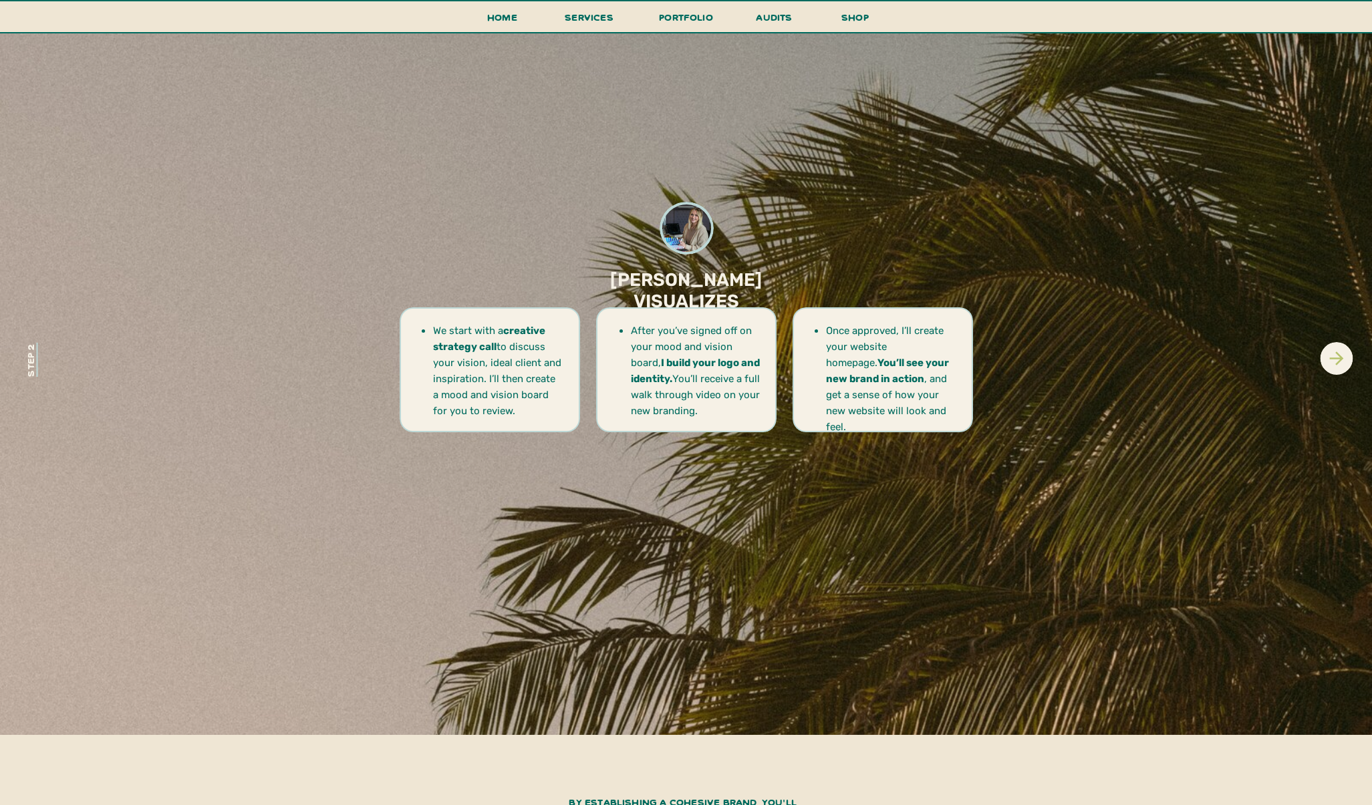
click at [1334, 352] on icon at bounding box center [1336, 358] width 21 height 21
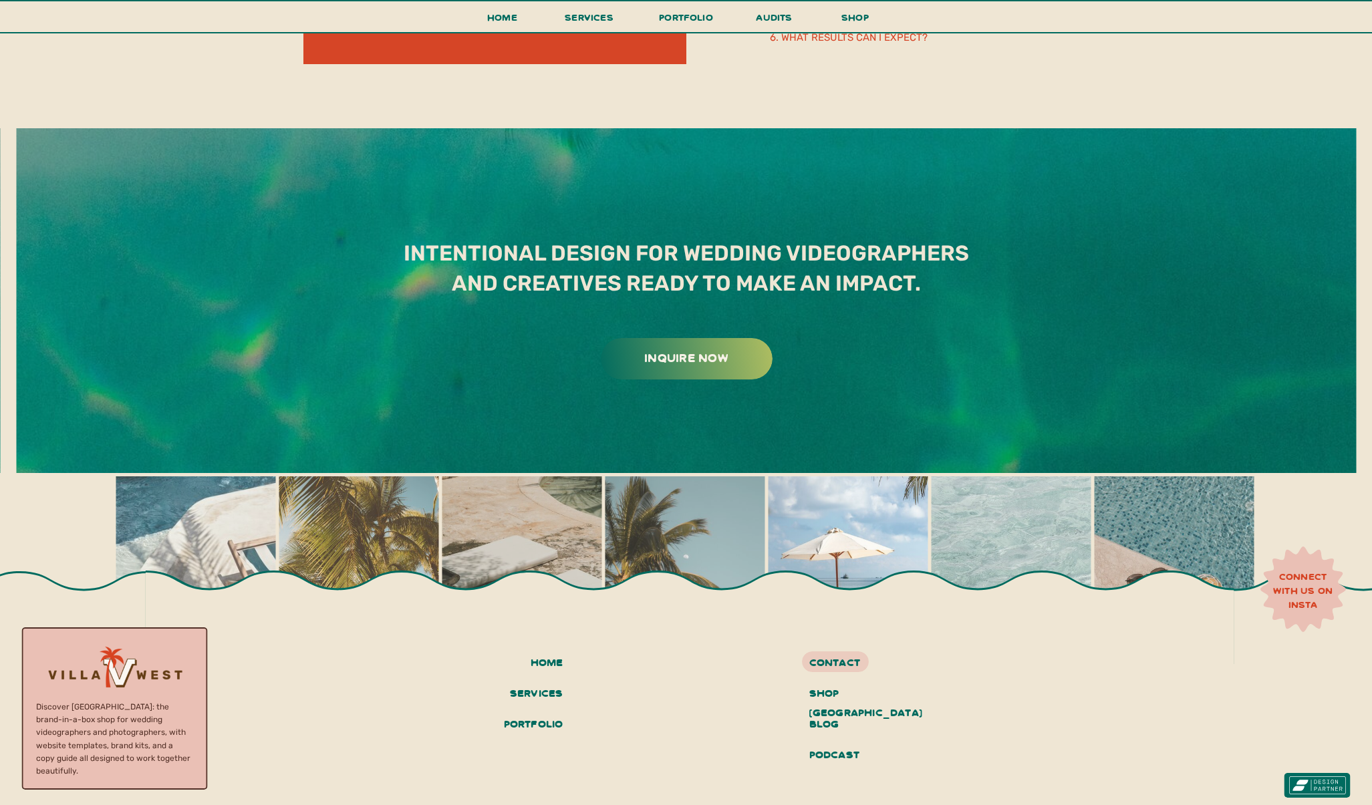
scroll to position [8232, 0]
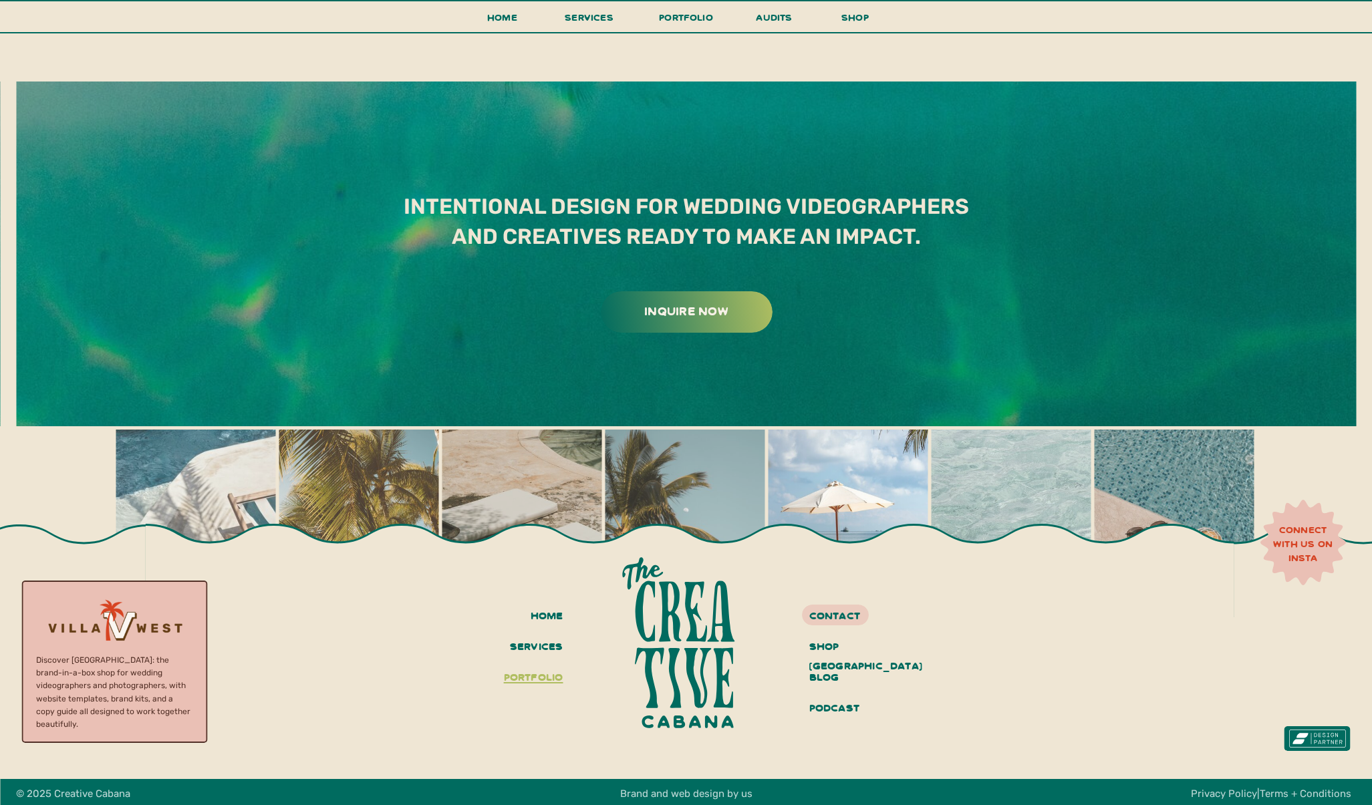
click at [537, 672] on h3 "portfolio" at bounding box center [530, 678] width 66 height 23
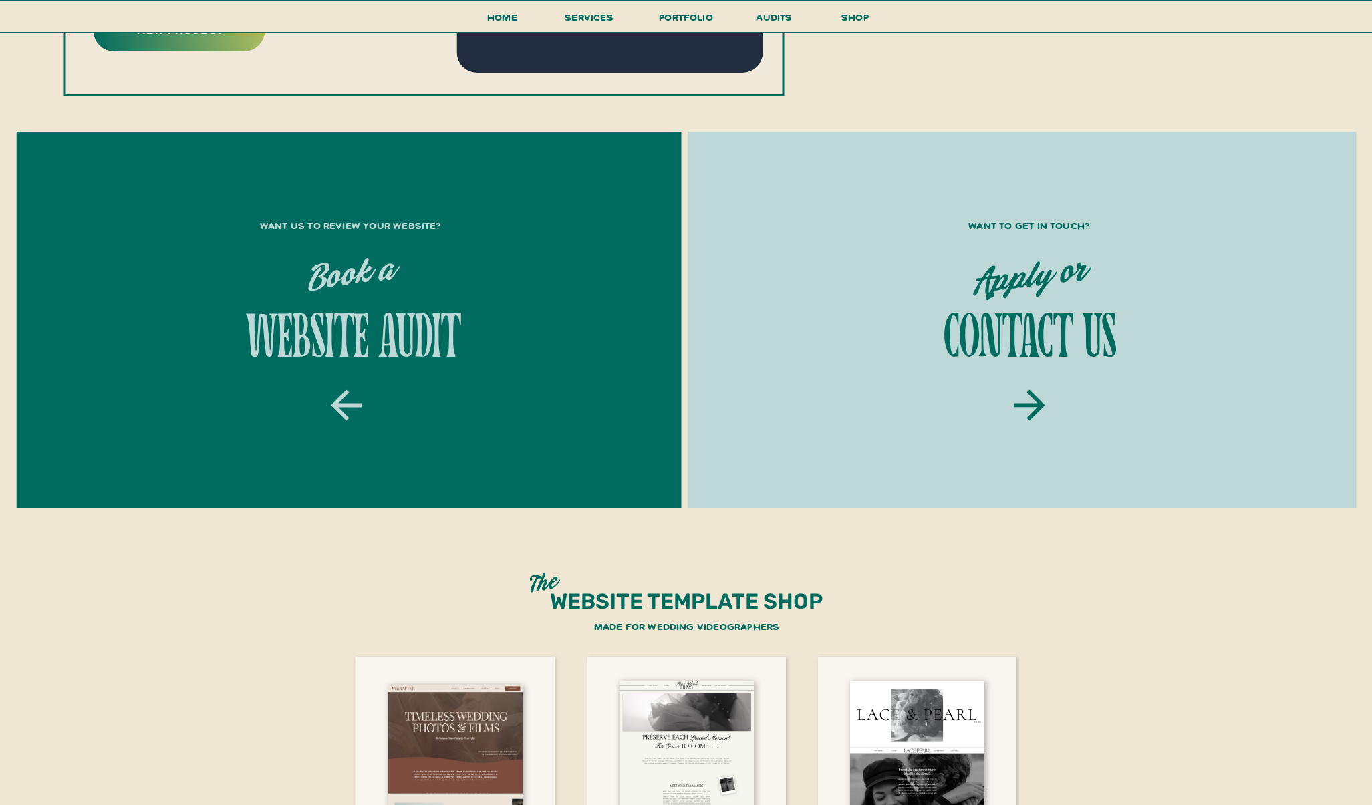
scroll to position [2017, 0]
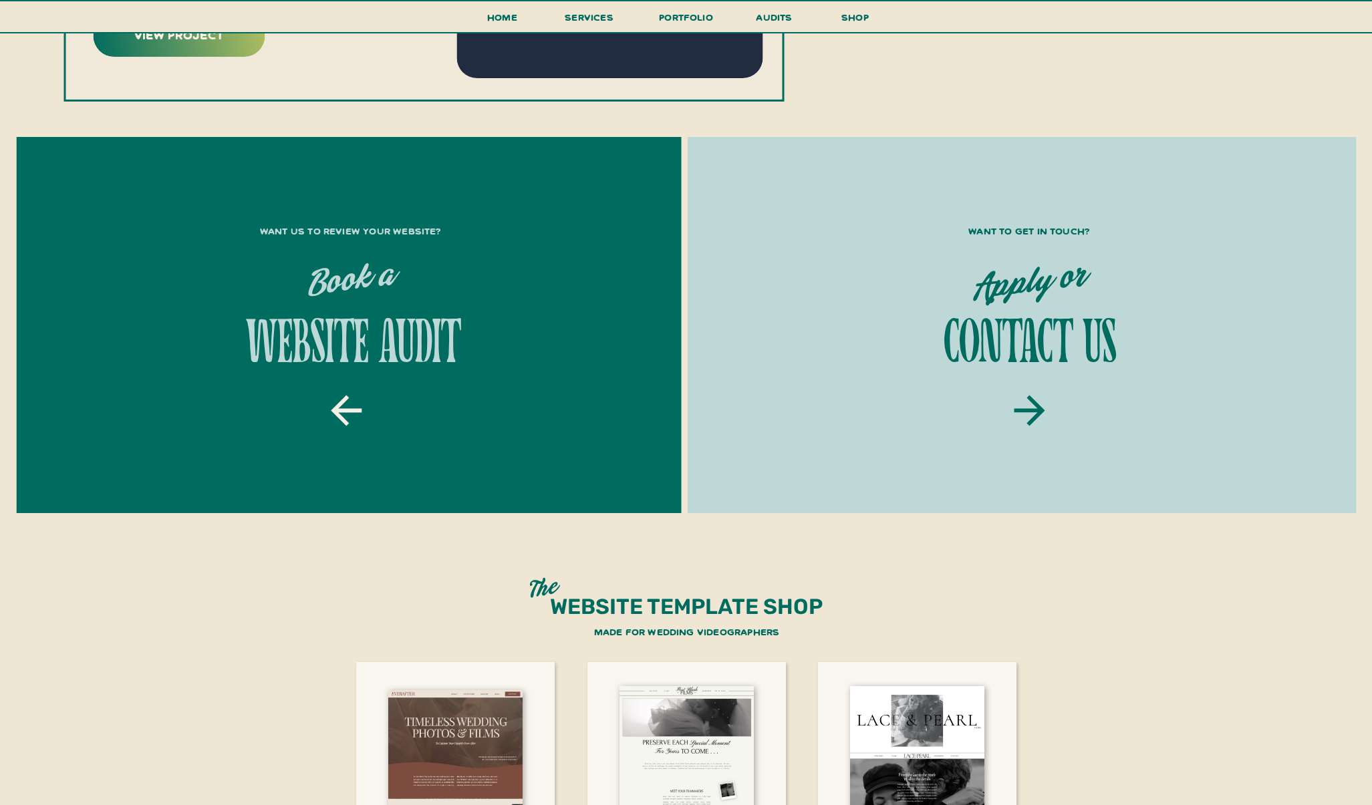
click at [341, 403] on icon at bounding box center [346, 410] width 31 height 31
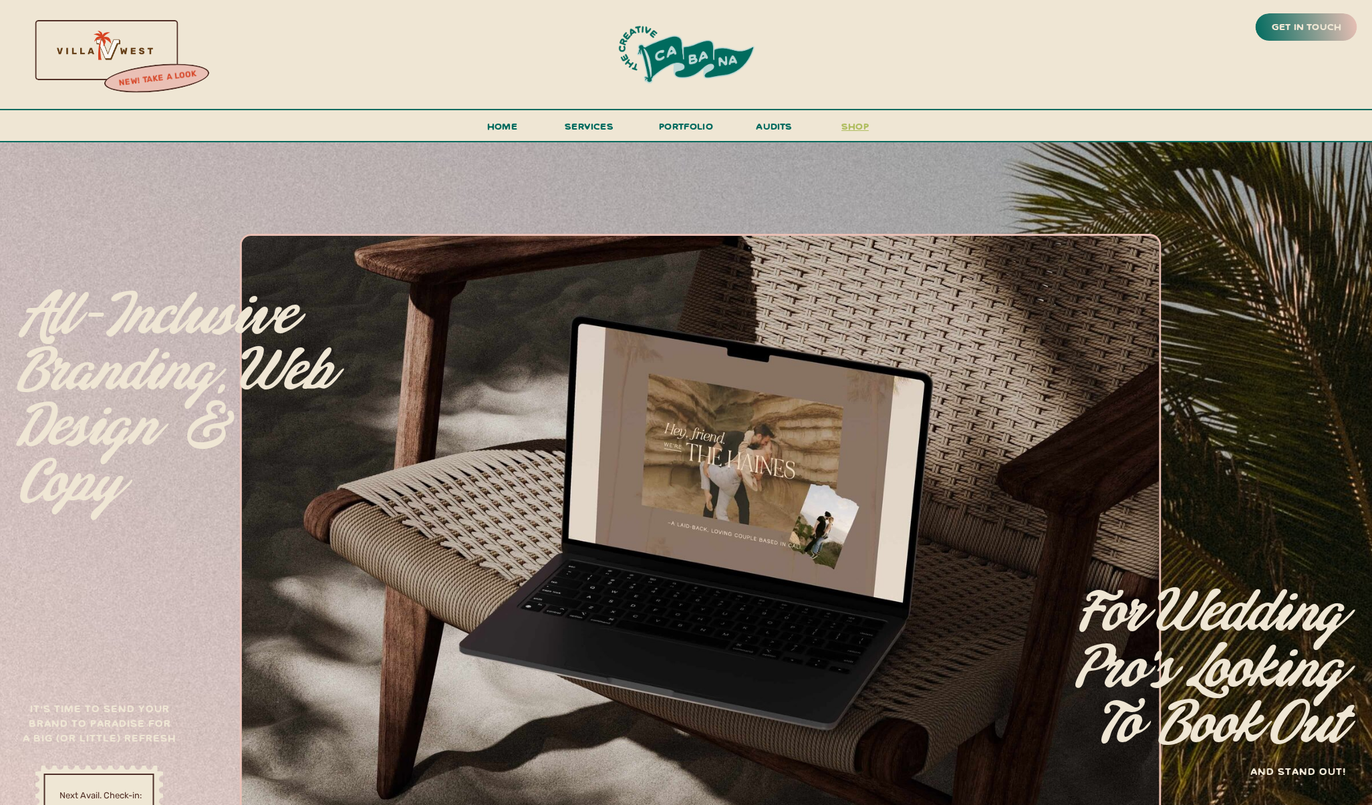
click at [854, 130] on h3 "shop" at bounding box center [856, 129] width 64 height 23
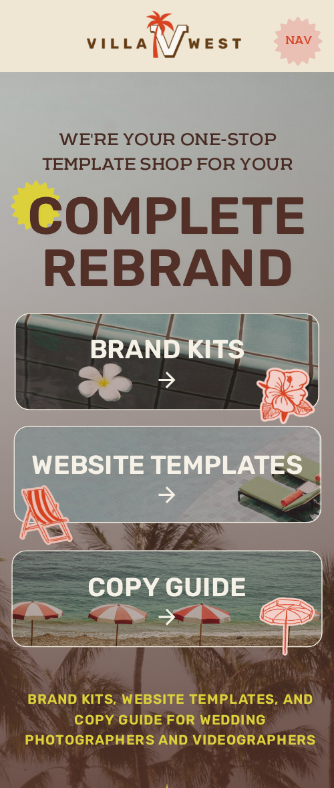
click at [291, 43] on h2 "nav" at bounding box center [298, 42] width 35 height 18
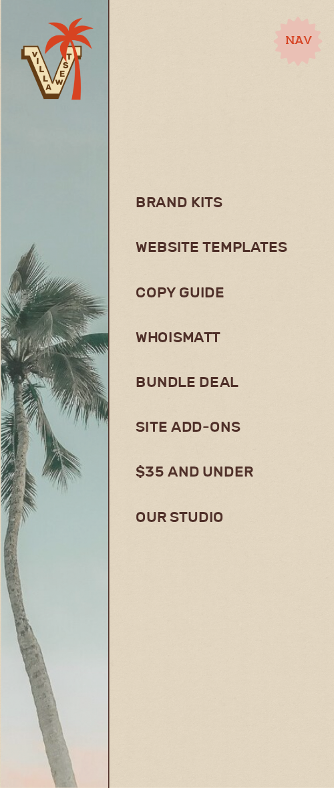
click at [302, 41] on h2 "nav" at bounding box center [298, 42] width 35 height 18
click at [285, 55] on icon at bounding box center [297, 41] width 49 height 49
click at [304, 31] on icon at bounding box center [297, 41] width 49 height 49
click at [305, 36] on h2 "nav" at bounding box center [298, 42] width 35 height 18
click at [187, 203] on h3 "brand kits" at bounding box center [260, 207] width 249 height 28
